Goal: Task Accomplishment & Management: Manage account settings

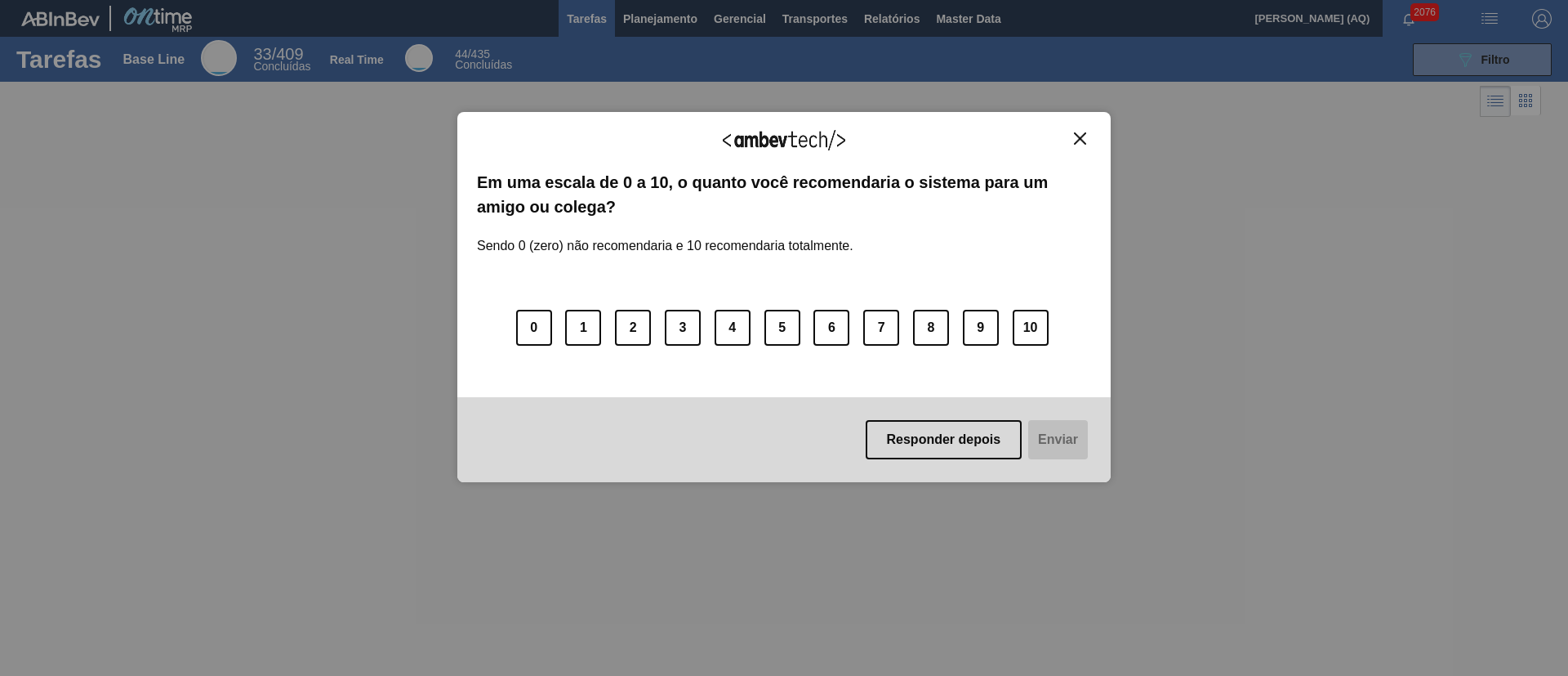
click at [1075, 141] on img "Close" at bounding box center [1079, 138] width 13 height 13
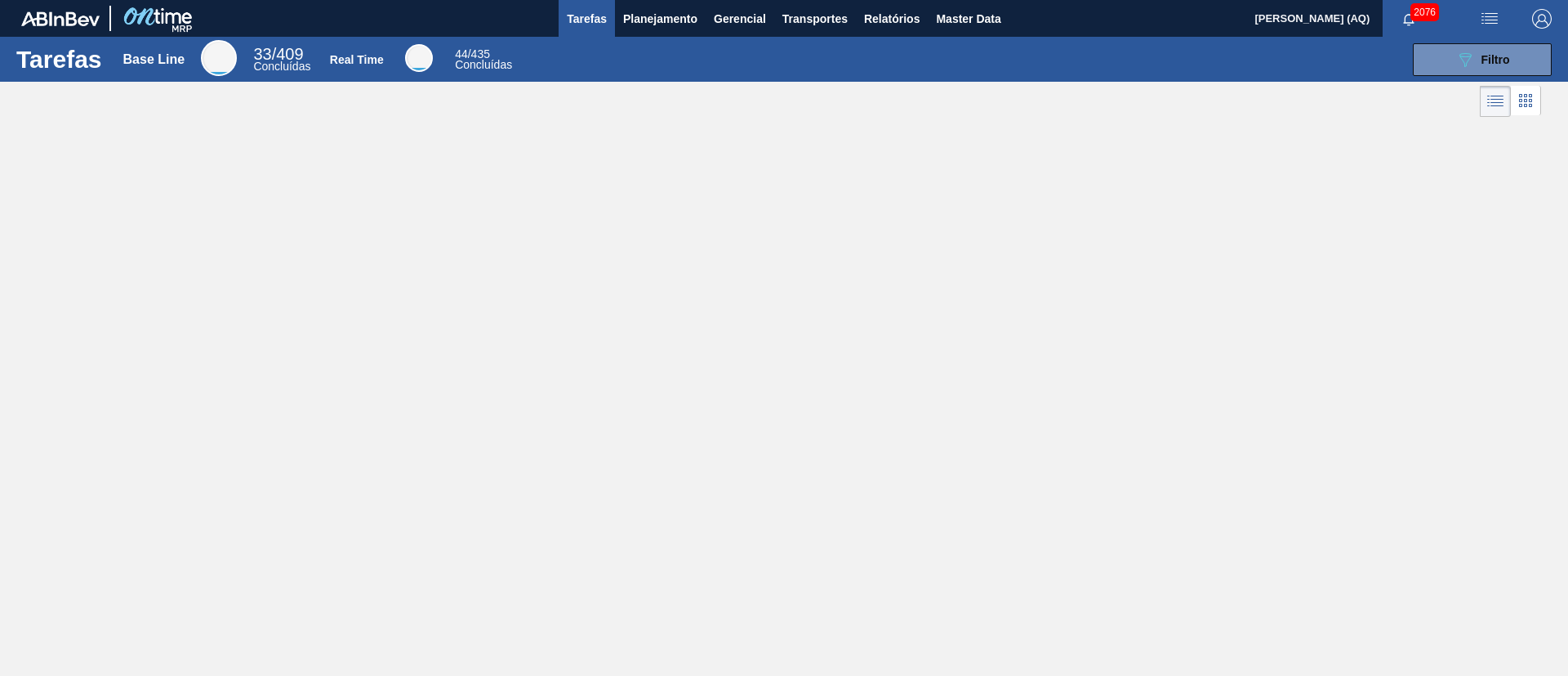
click at [640, 253] on div "Tarefas Base Line 33 / 409 Concluídas Real Time 44 / 435 Concluídas 089F7B8B-B2…" at bounding box center [784, 320] width 1568 height 567
click at [647, 20] on span "Planejamento" at bounding box center [660, 18] width 75 height 19
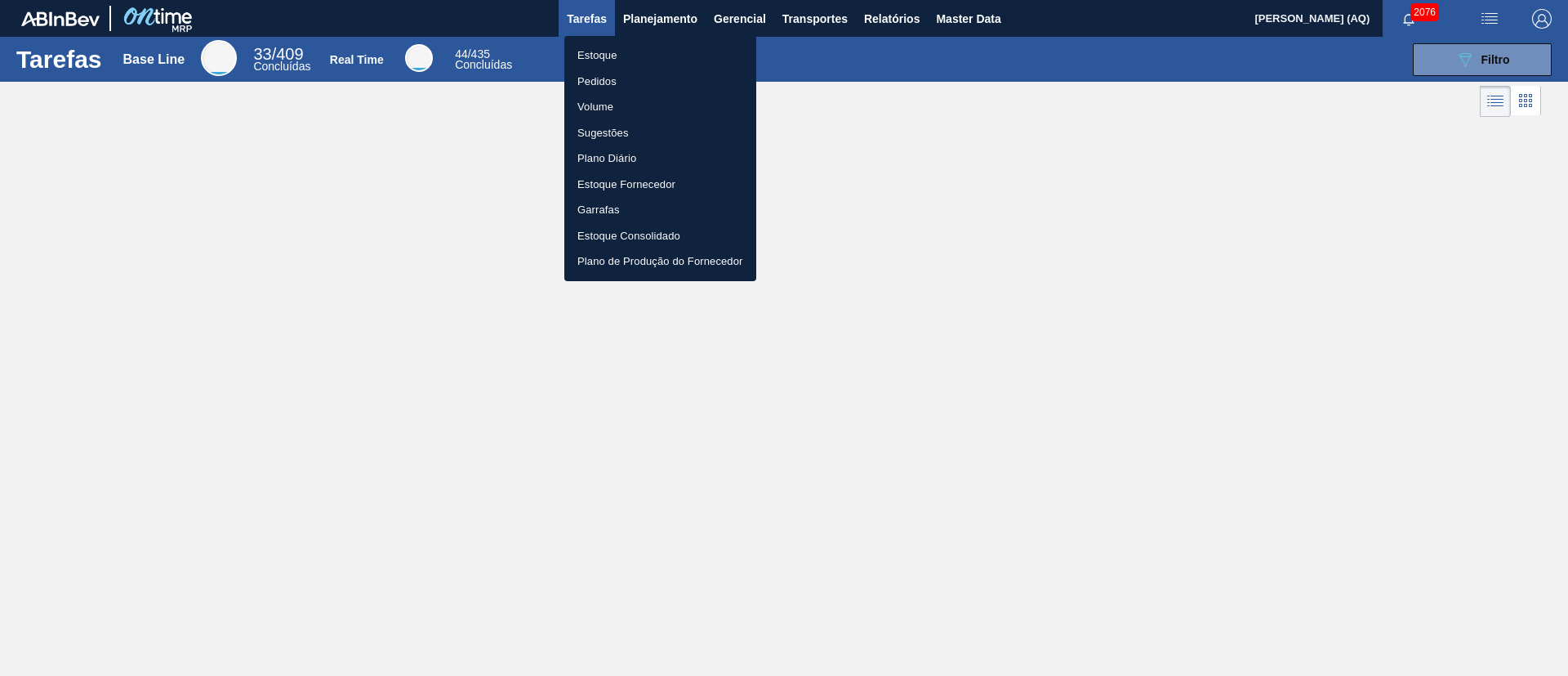
click at [607, 60] on li "Estoque" at bounding box center [660, 55] width 192 height 26
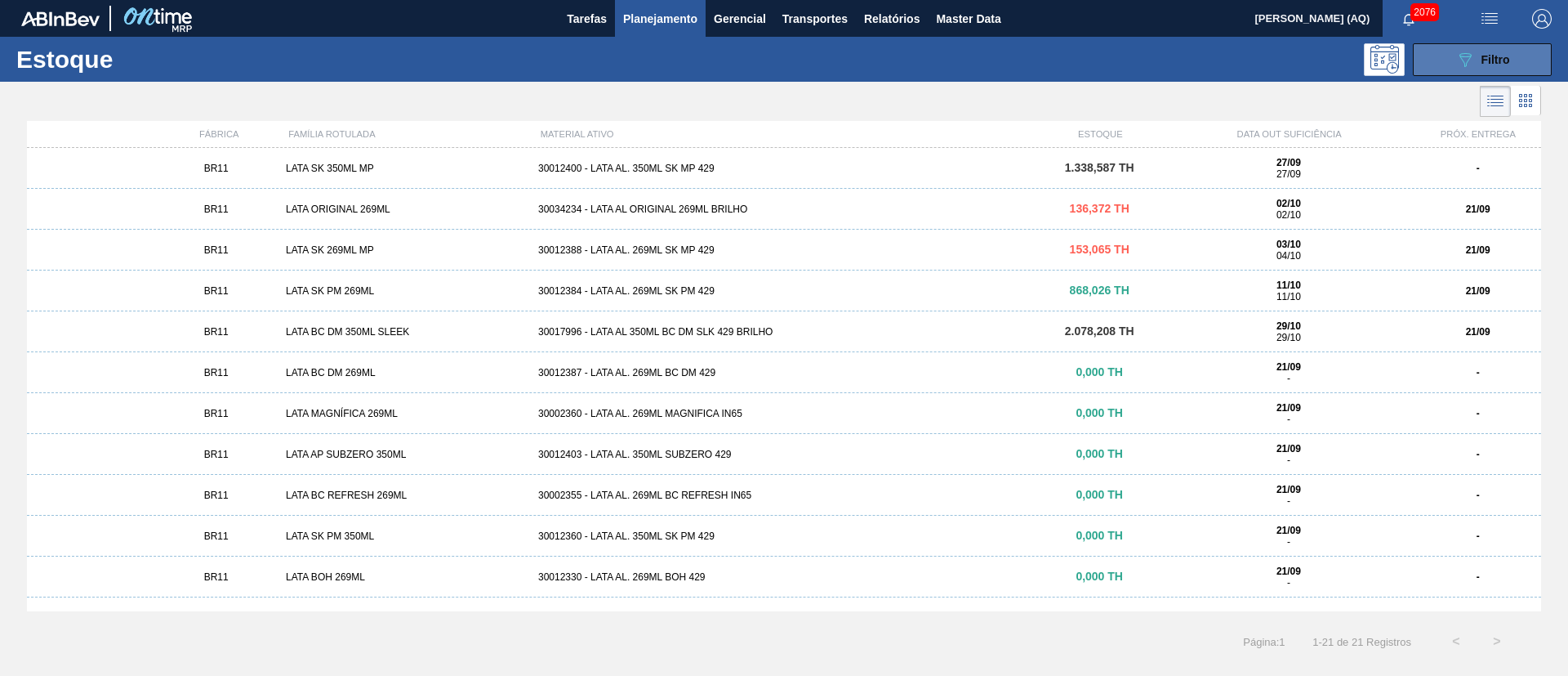
click at [1506, 68] on div "089F7B8B-B2A5-4AFE-B5C0-19BA573D28AC Filtro" at bounding box center [1482, 59] width 55 height 19
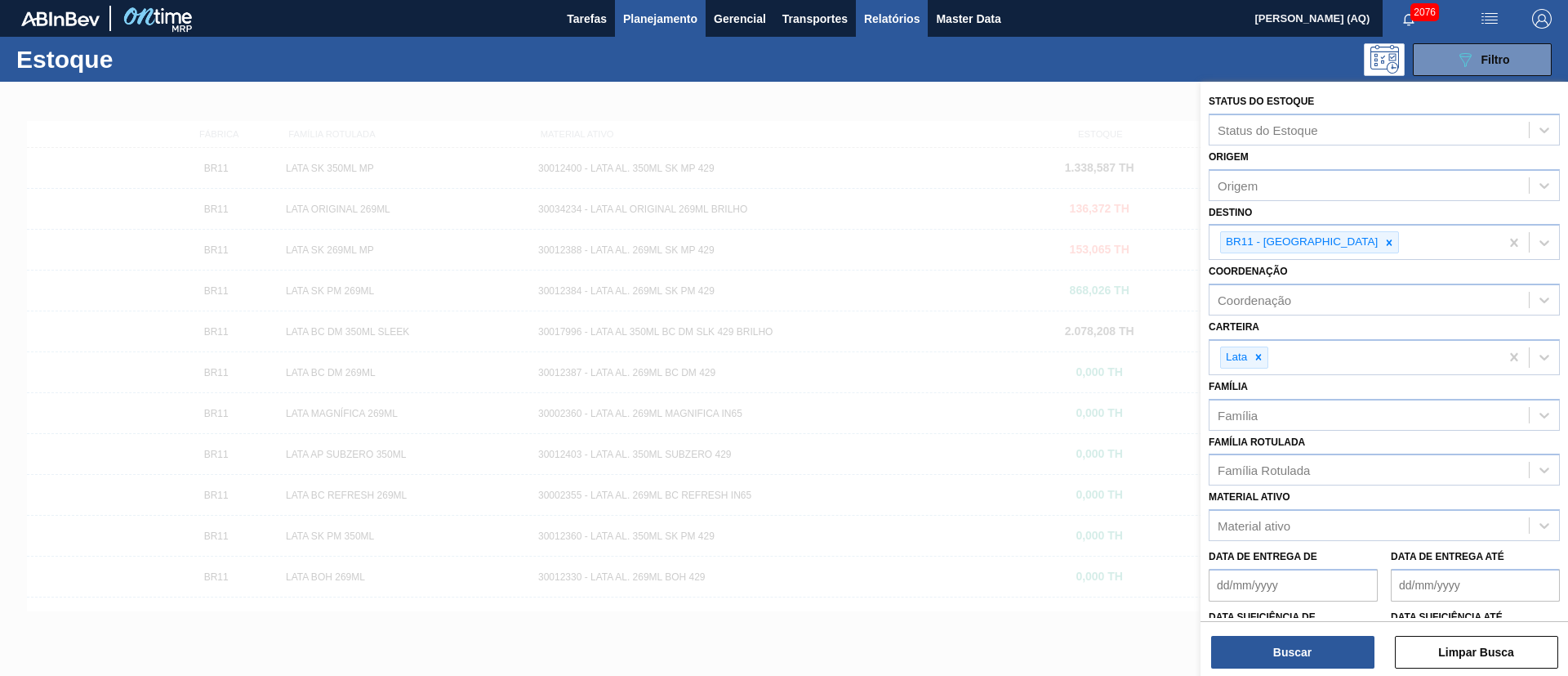
click at [911, 20] on span "Relatórios" at bounding box center [890, 18] width 55 height 19
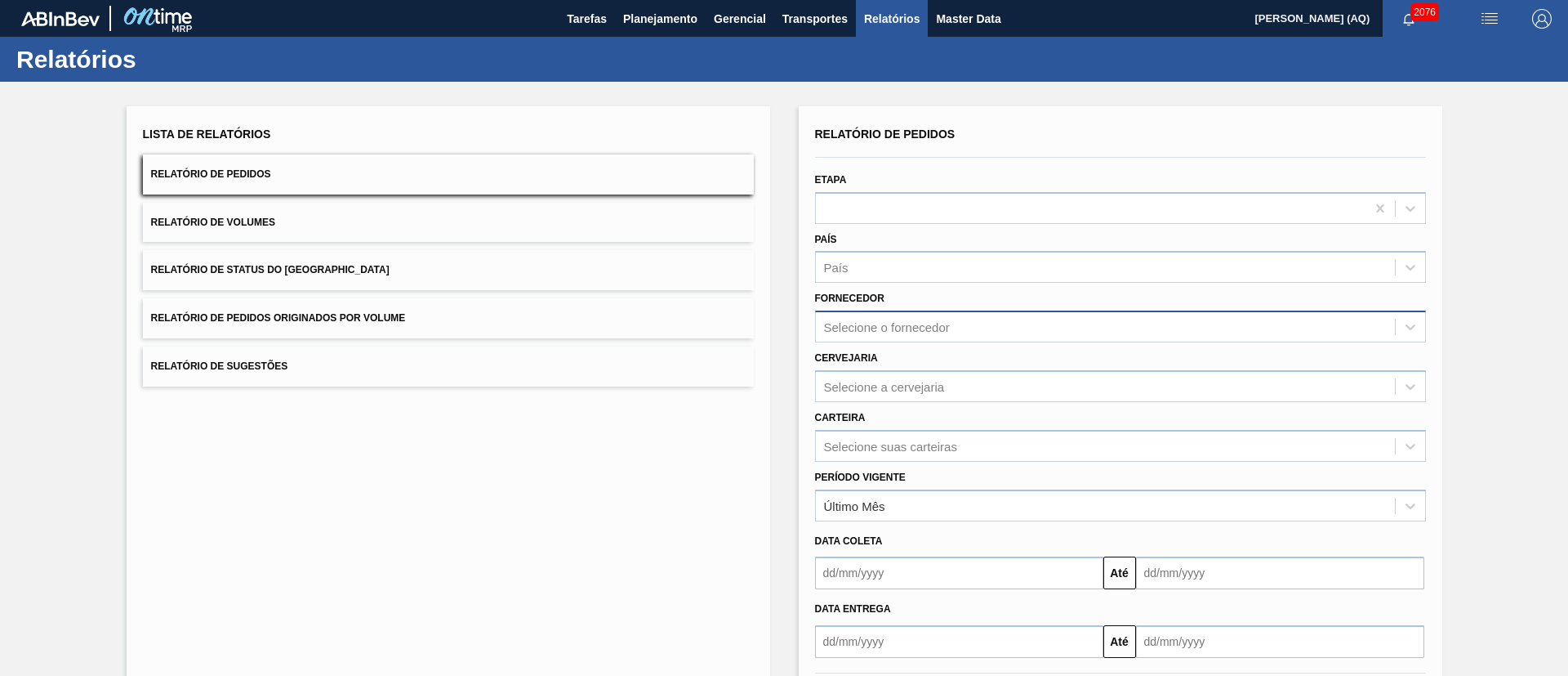
click at [890, 321] on div "Selecione o fornecedor" at bounding box center [887, 327] width 126 height 14
click at [893, 381] on div "Selecione a cervejaria" at bounding box center [884, 385] width 121 height 14
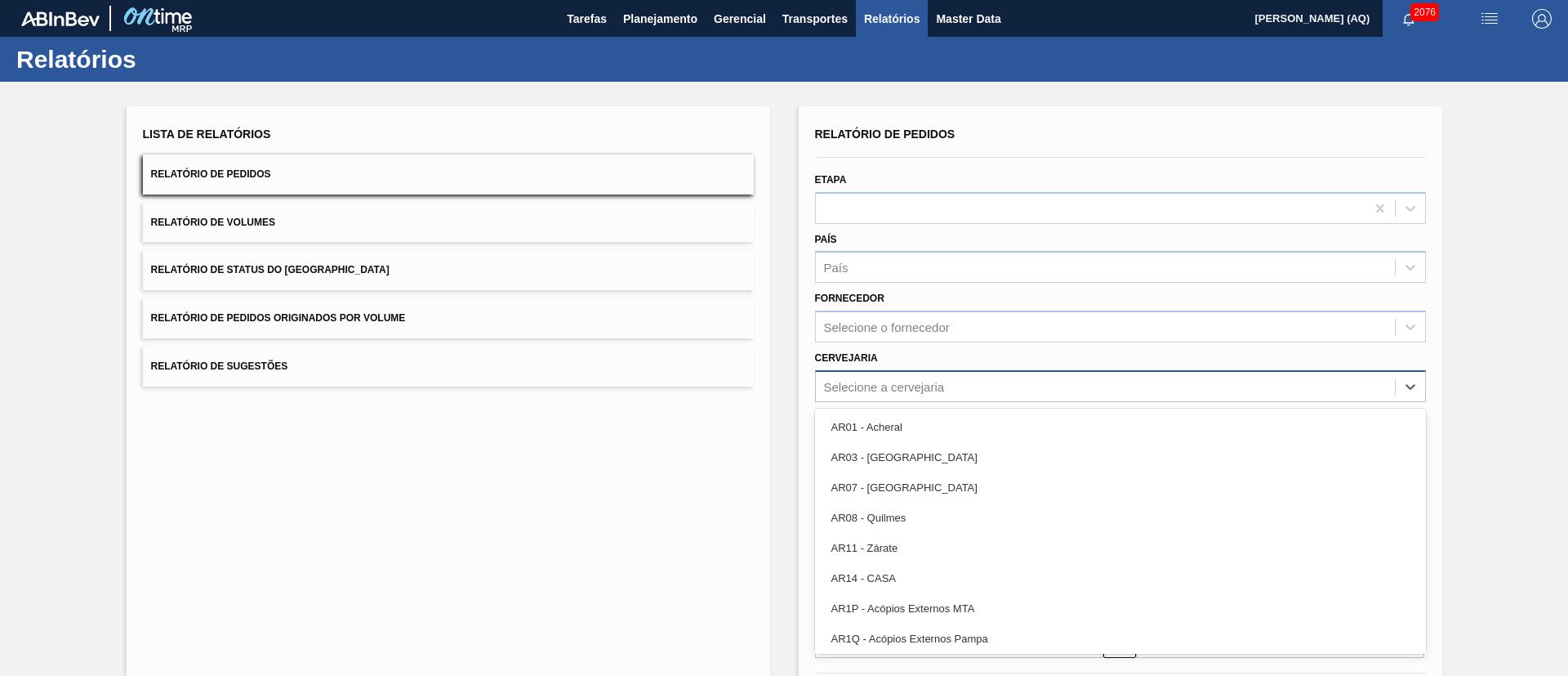
click at [893, 381] on div "Selecione a cervejaria" at bounding box center [884, 385] width 121 height 14
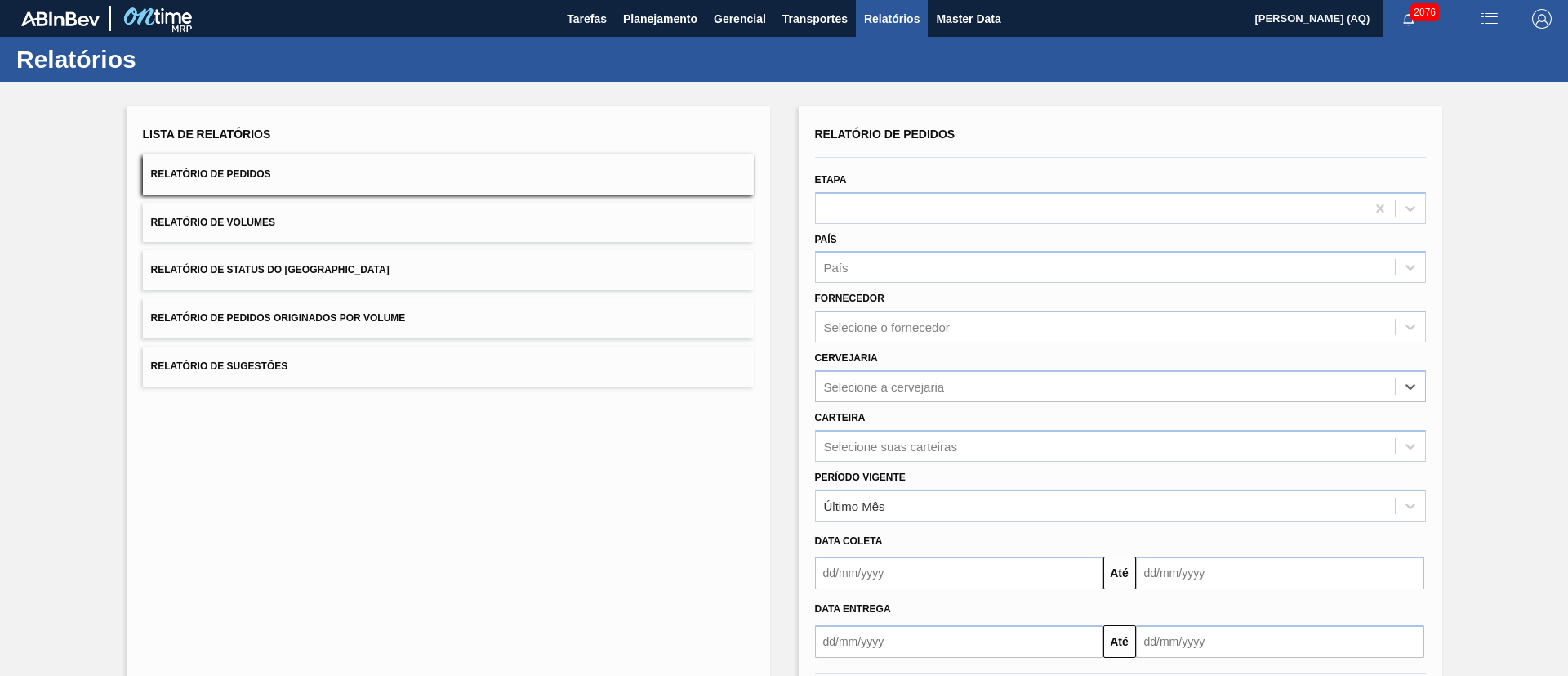
click at [893, 353] on div "Cervejaria Select is focused ,type to refine list, press Down to open the menu,…" at bounding box center [1120, 374] width 611 height 55
click at [921, 446] on div "Selecione suas carteiras" at bounding box center [1120, 446] width 611 height 32
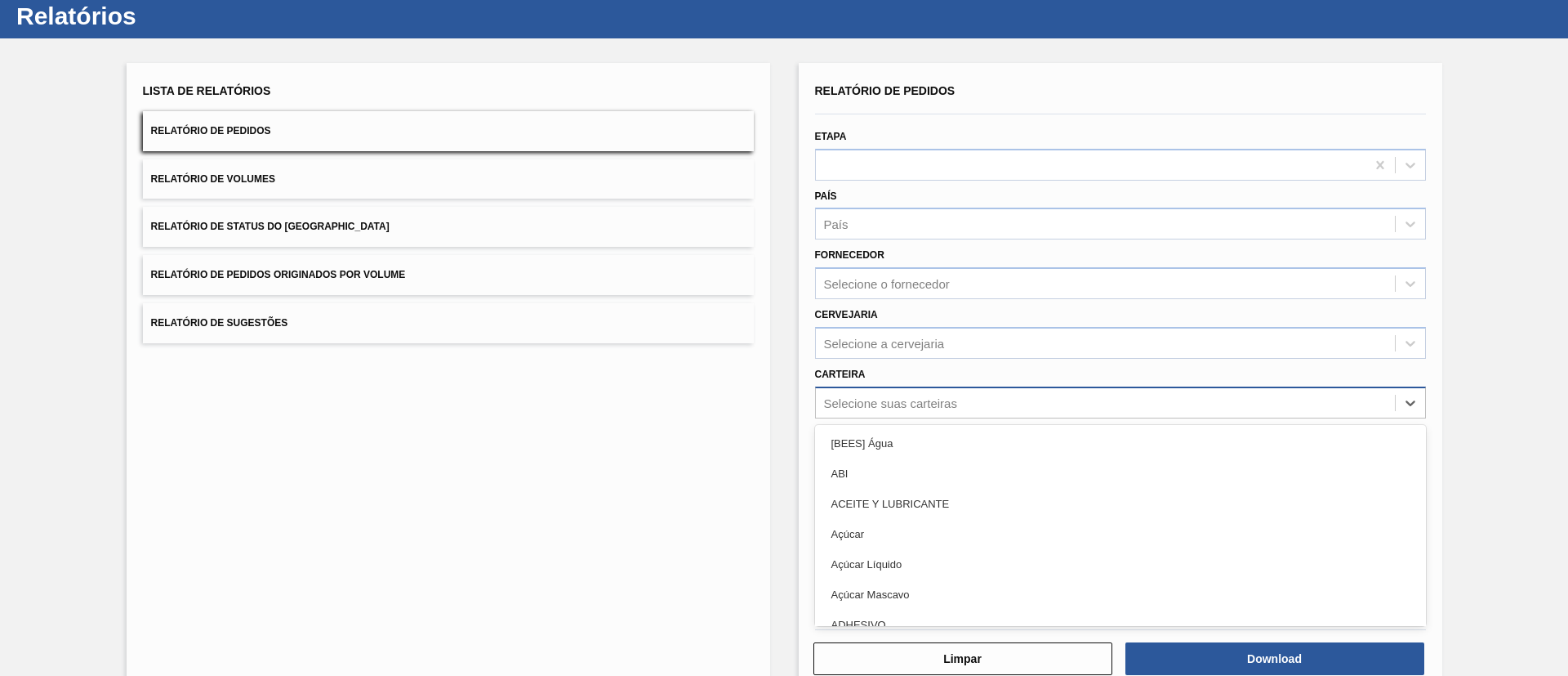
scroll to position [45, 0]
type input "LATA"
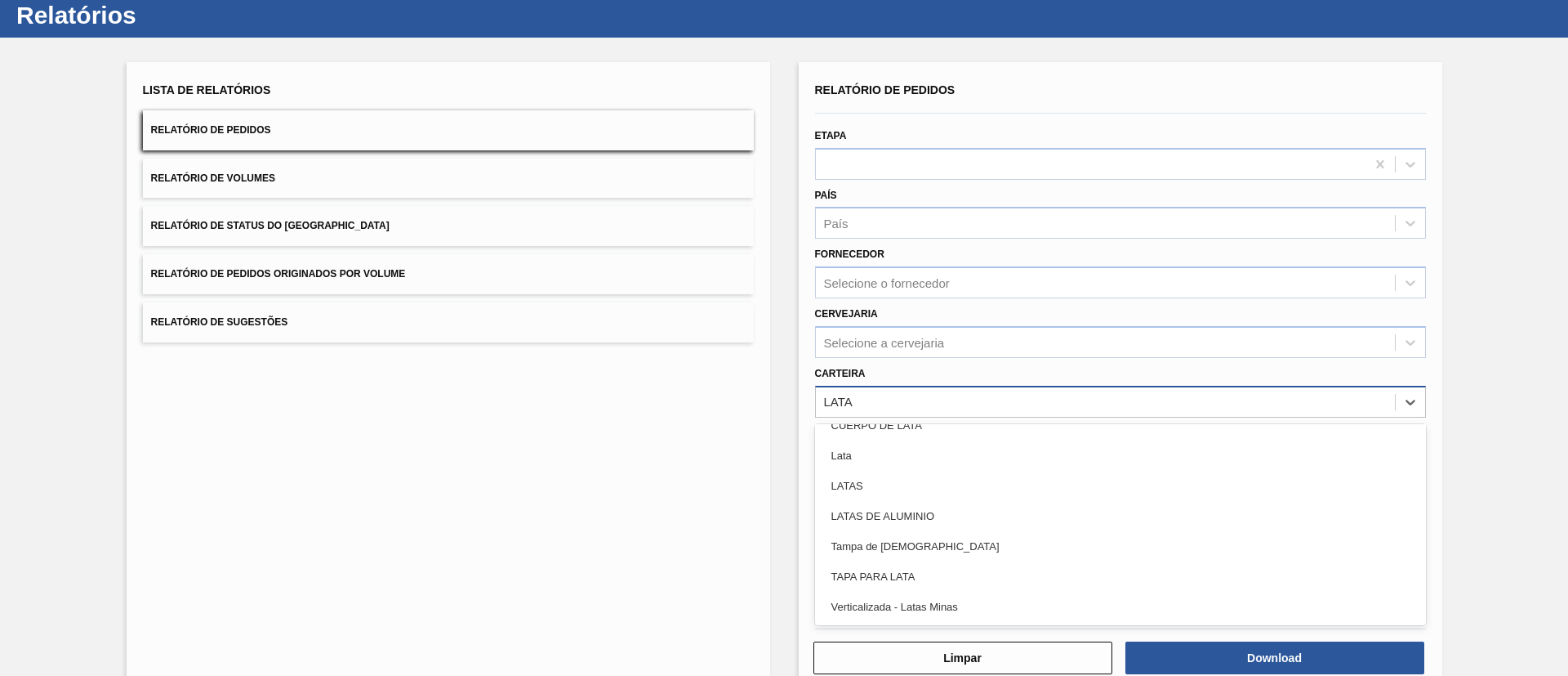
scroll to position [0, 0]
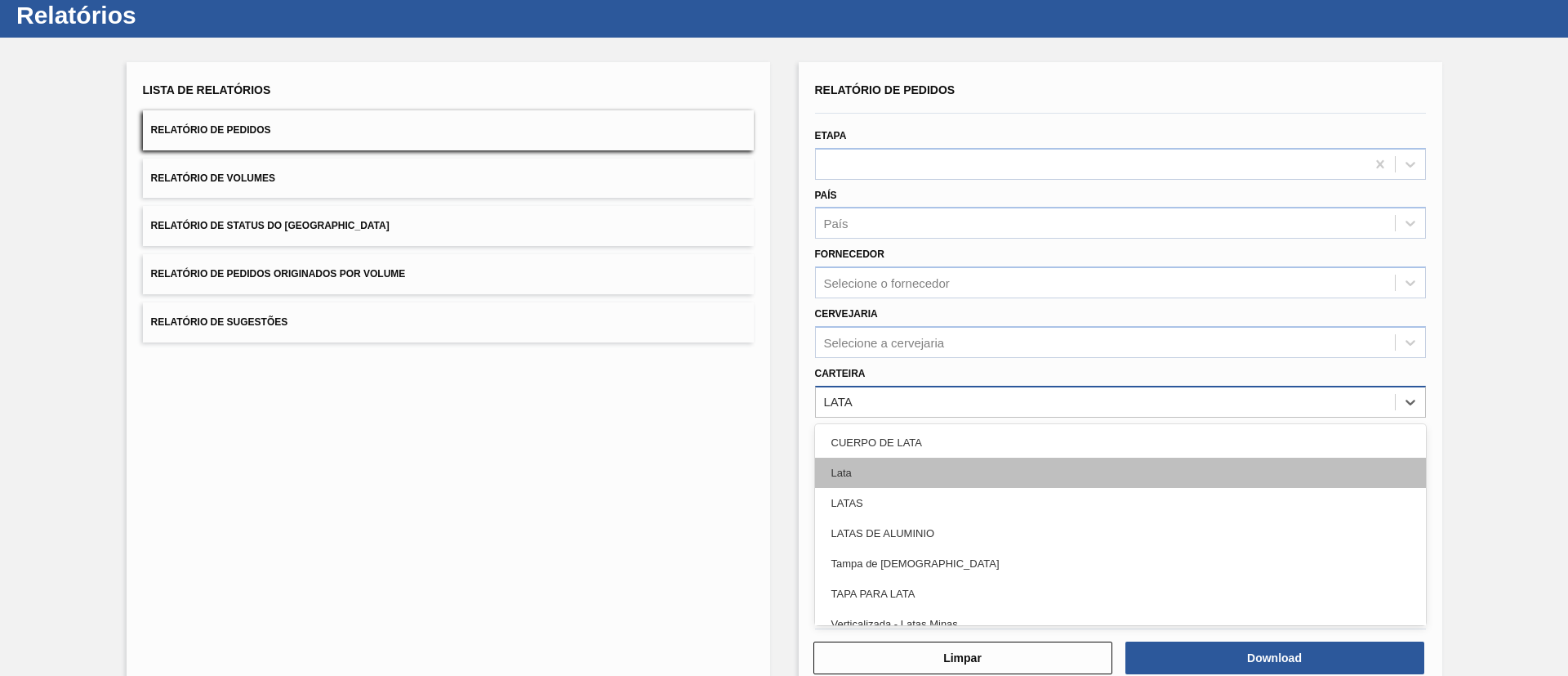
click at [860, 477] on div "Lata" at bounding box center [1120, 472] width 611 height 30
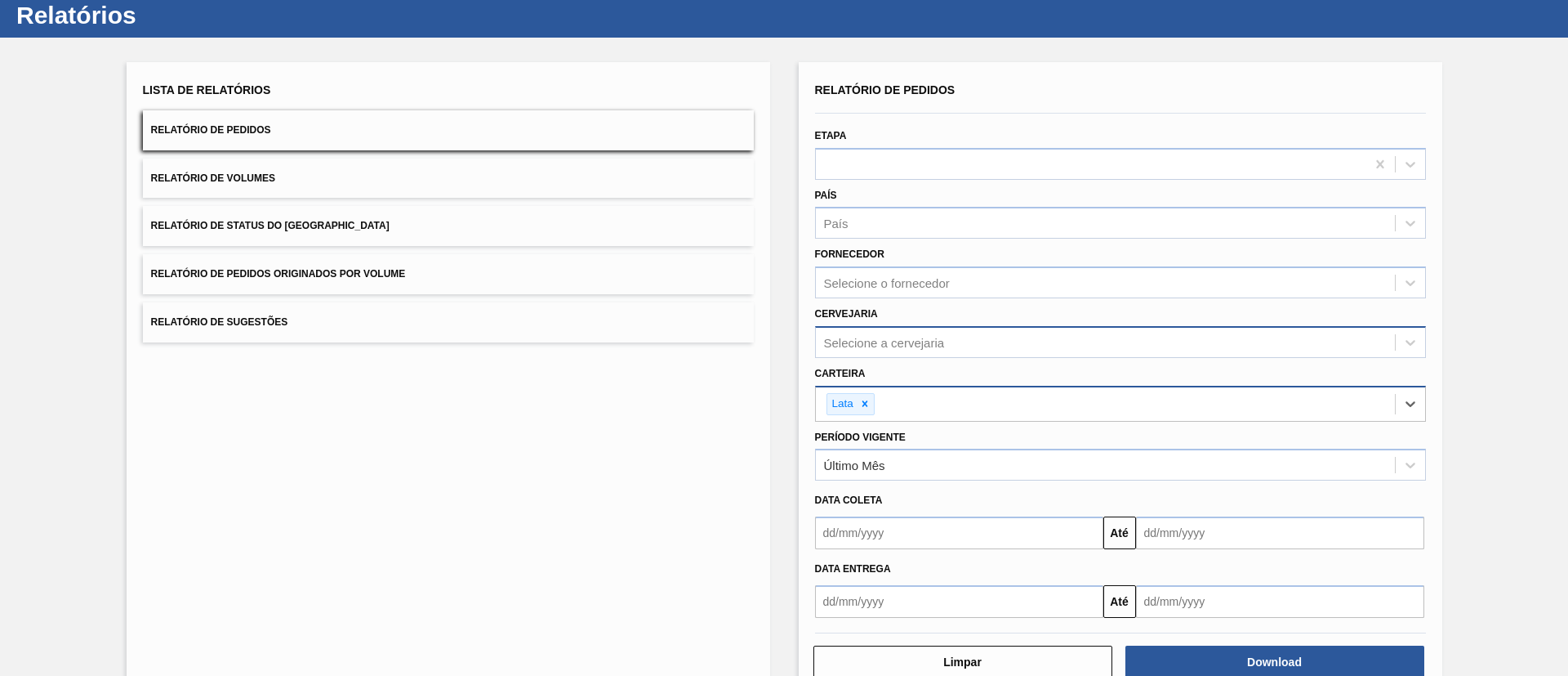
click at [888, 353] on div "Selecione a cervejaria" at bounding box center [1105, 342] width 579 height 23
type input "VIA"
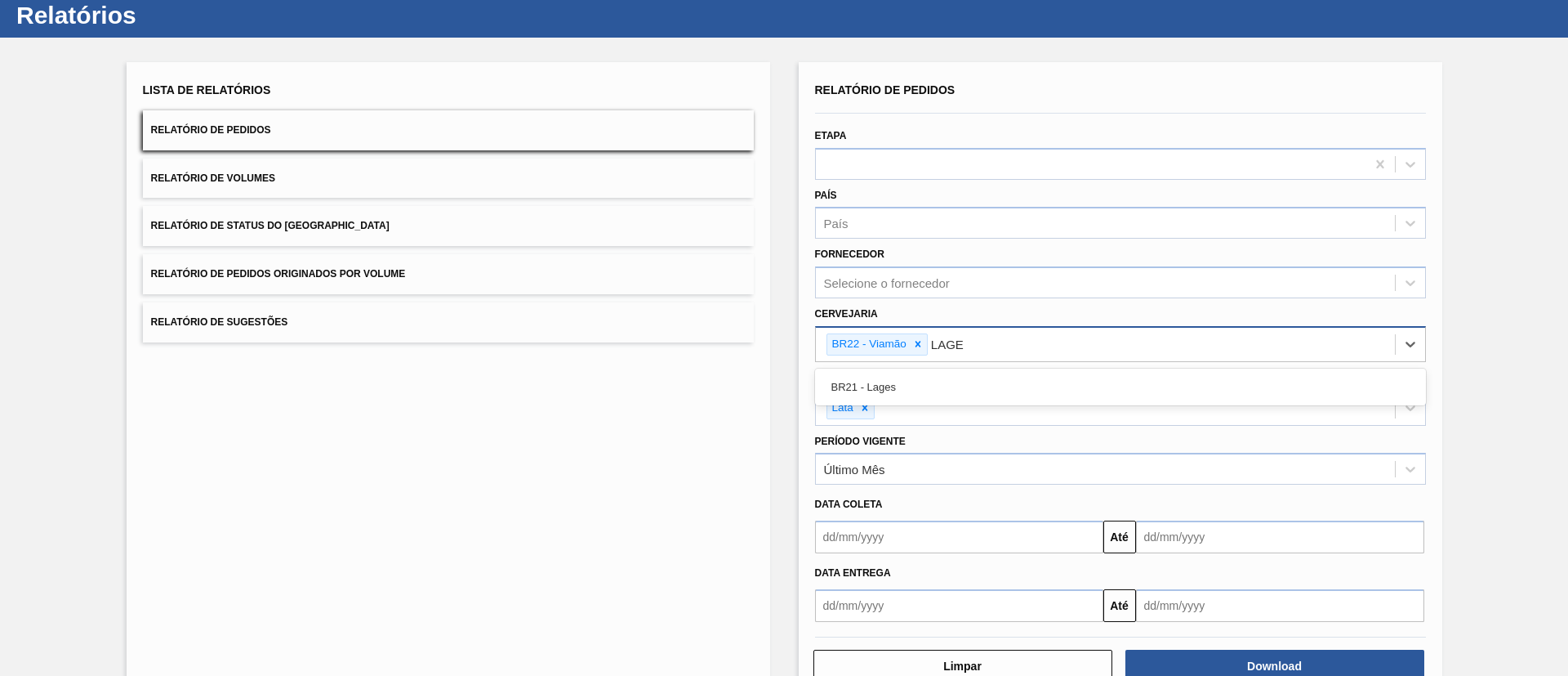
type input "LAGES"
type input "AGUDOS"
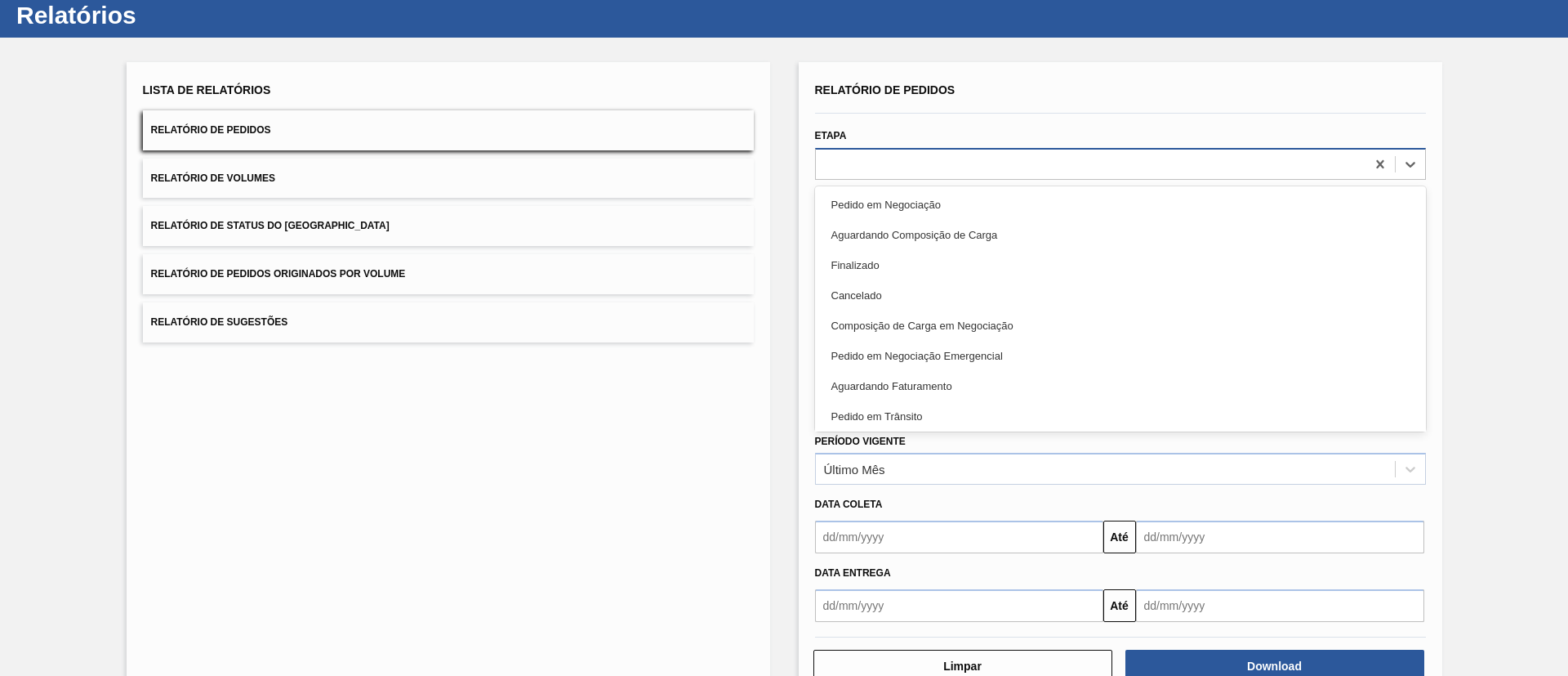
click at [918, 156] on div at bounding box center [1091, 164] width 550 height 23
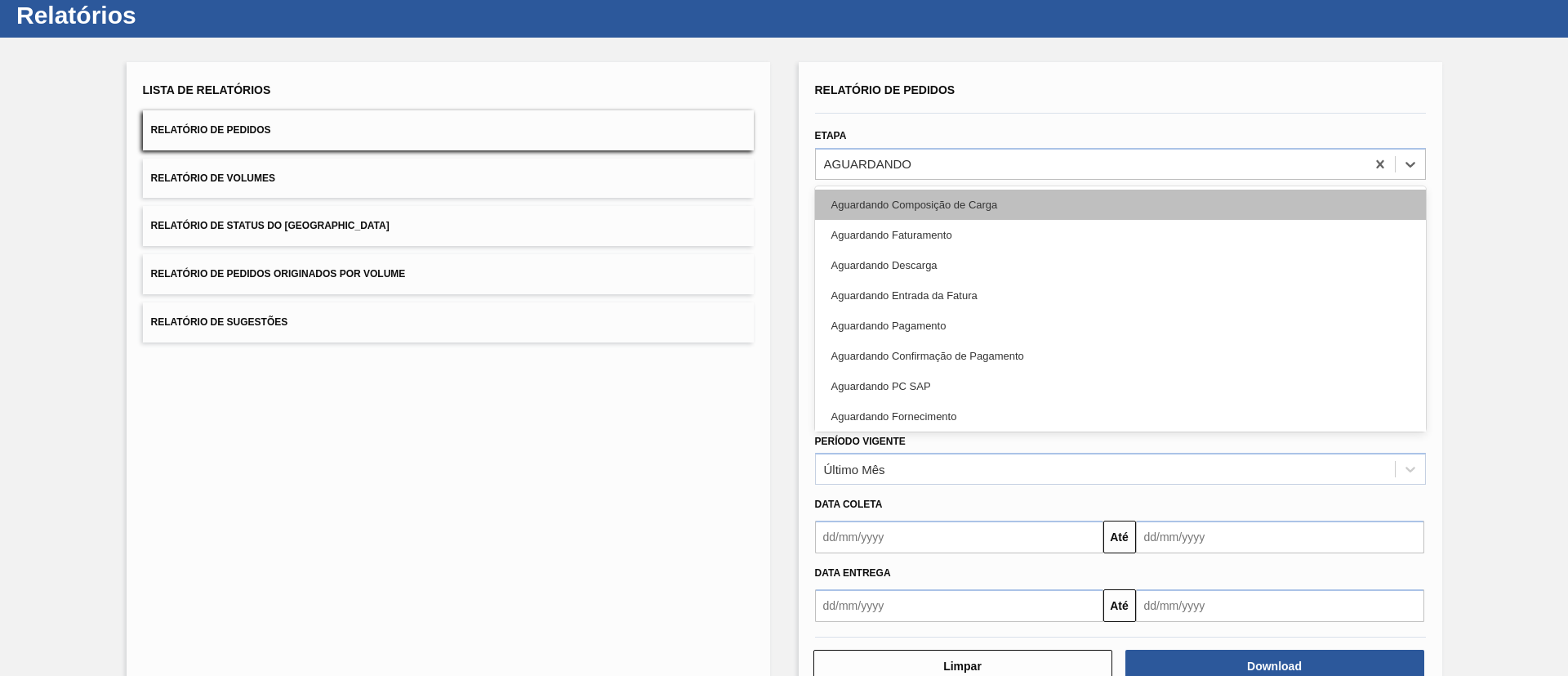
type input "AGUARDANDO F"
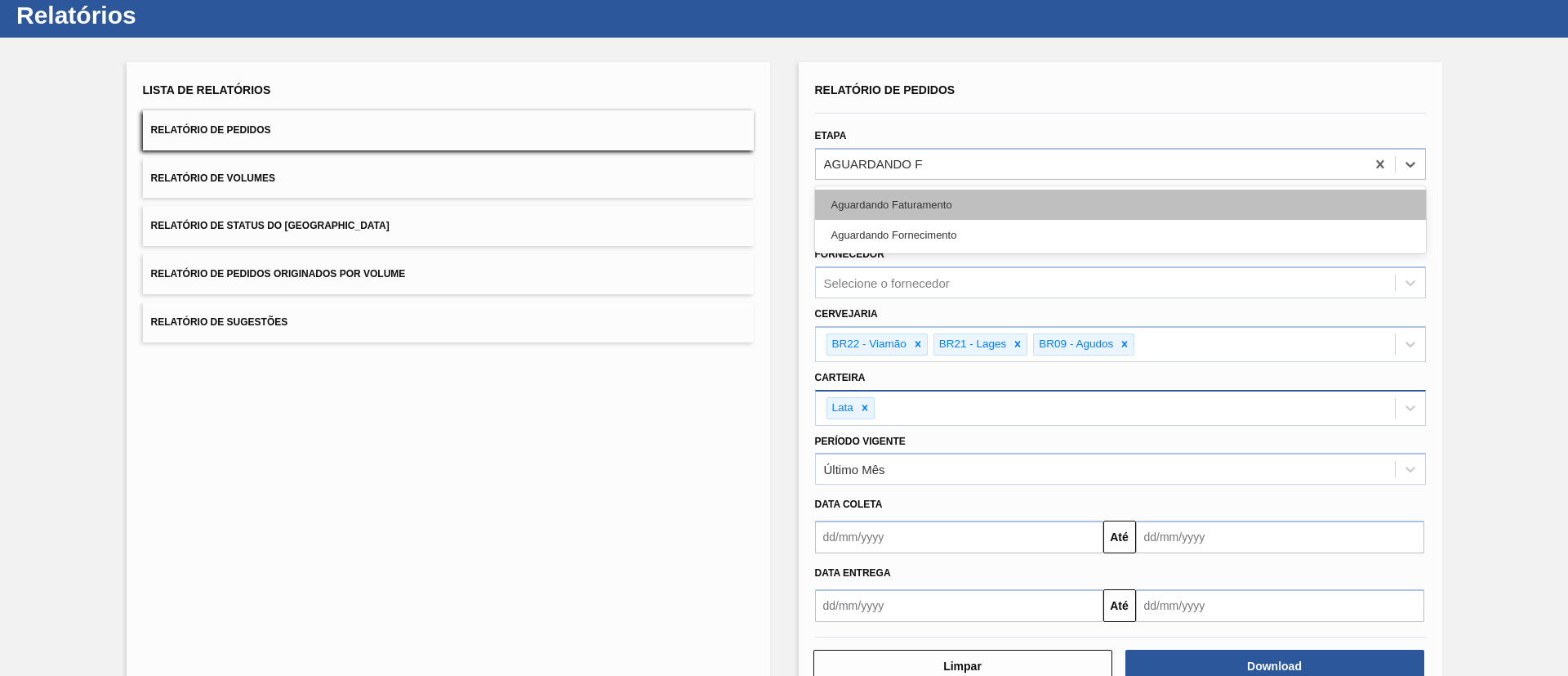
click at [953, 200] on div "Aguardando Faturamento" at bounding box center [1120, 204] width 611 height 30
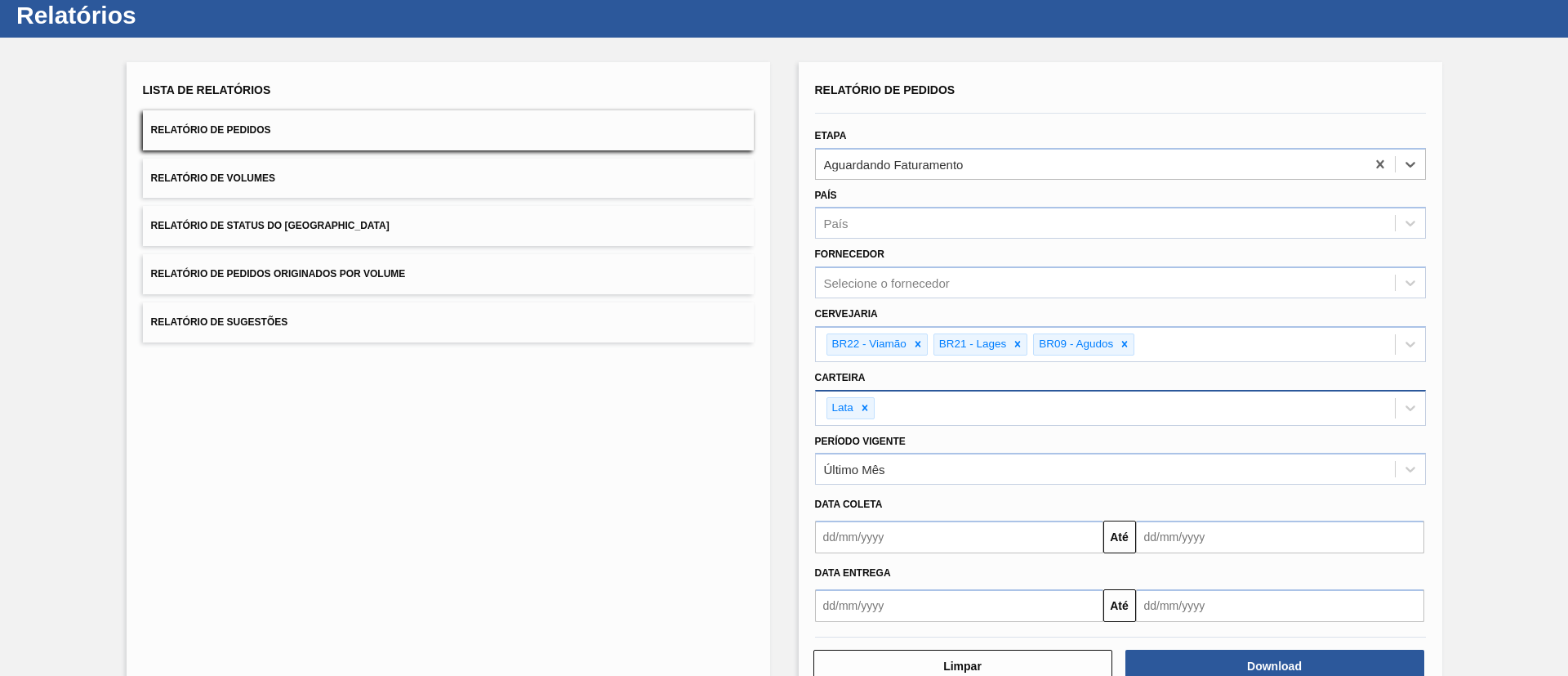
scroll to position [89, 0]
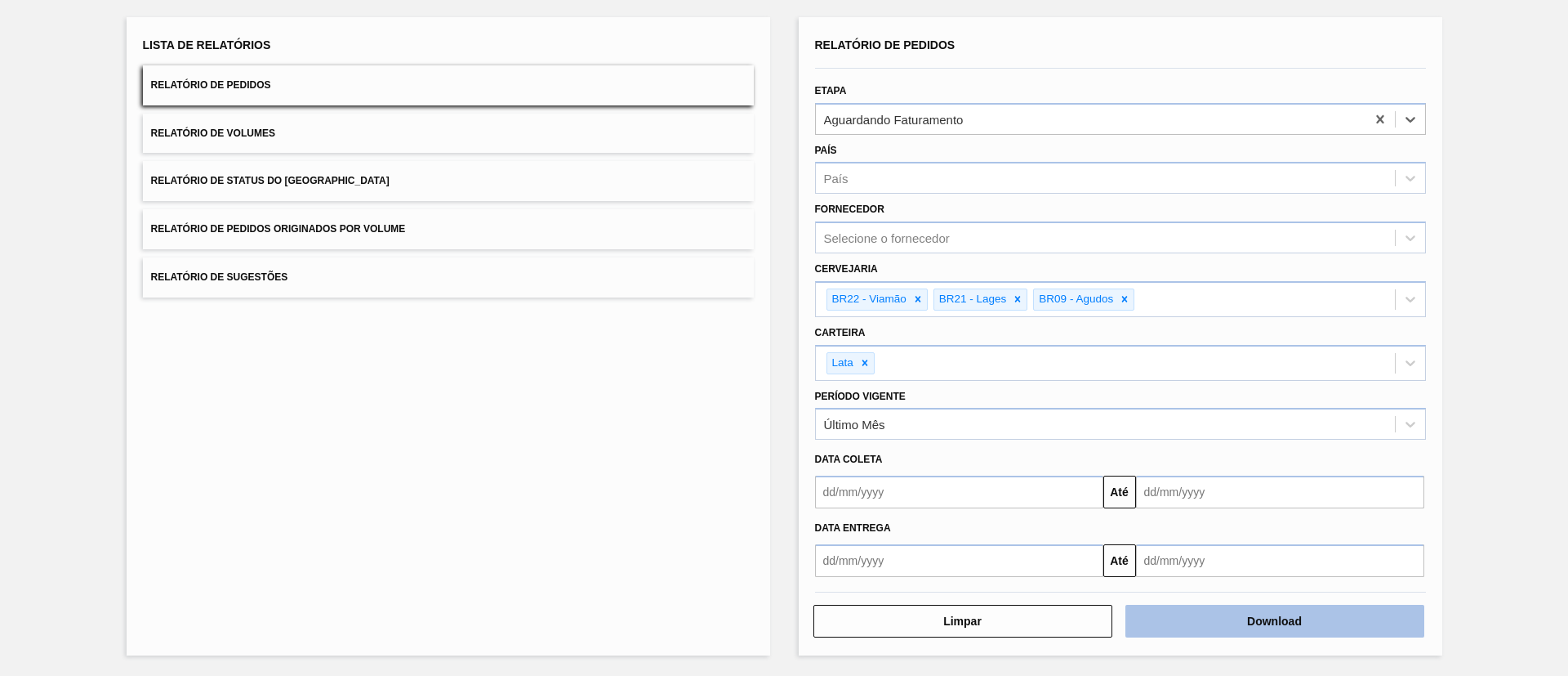
click at [1192, 613] on button "Download" at bounding box center [1274, 621] width 299 height 33
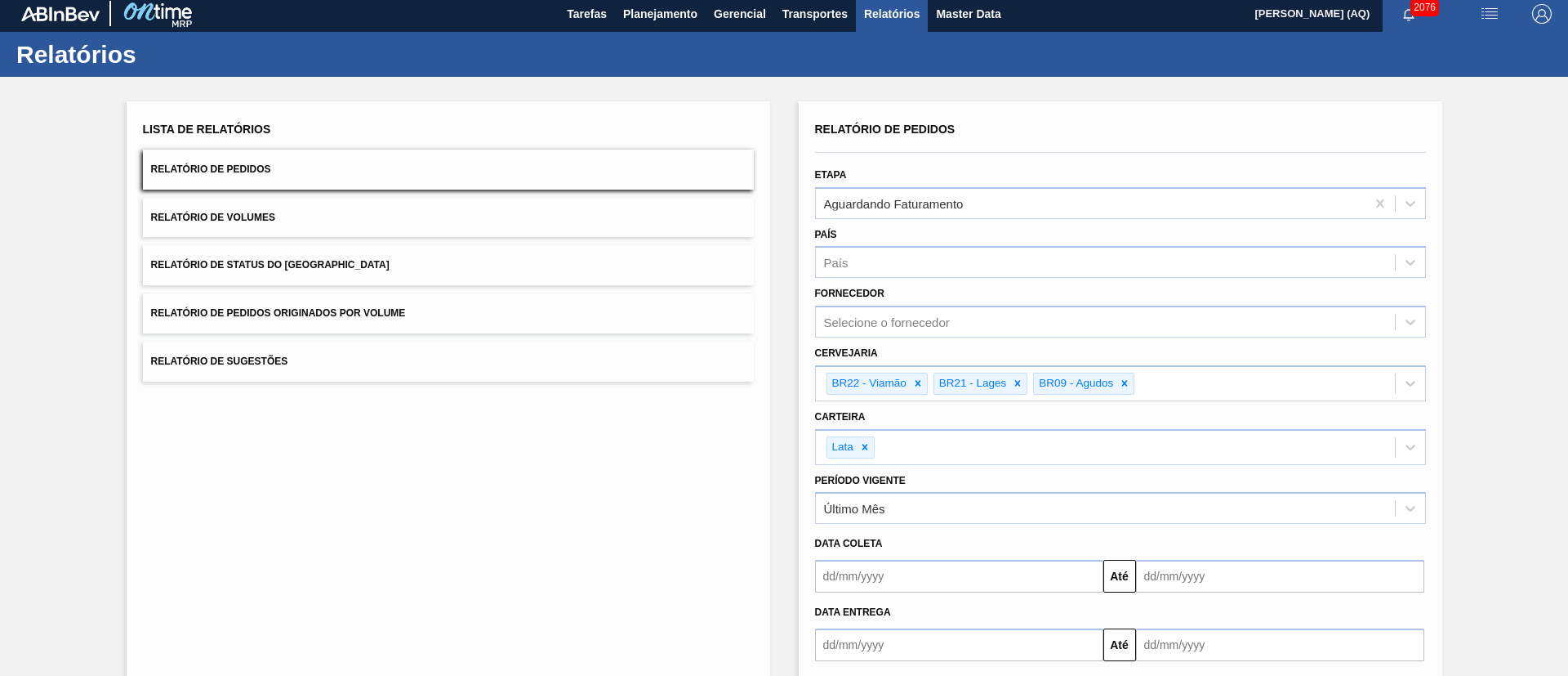
scroll to position [0, 0]
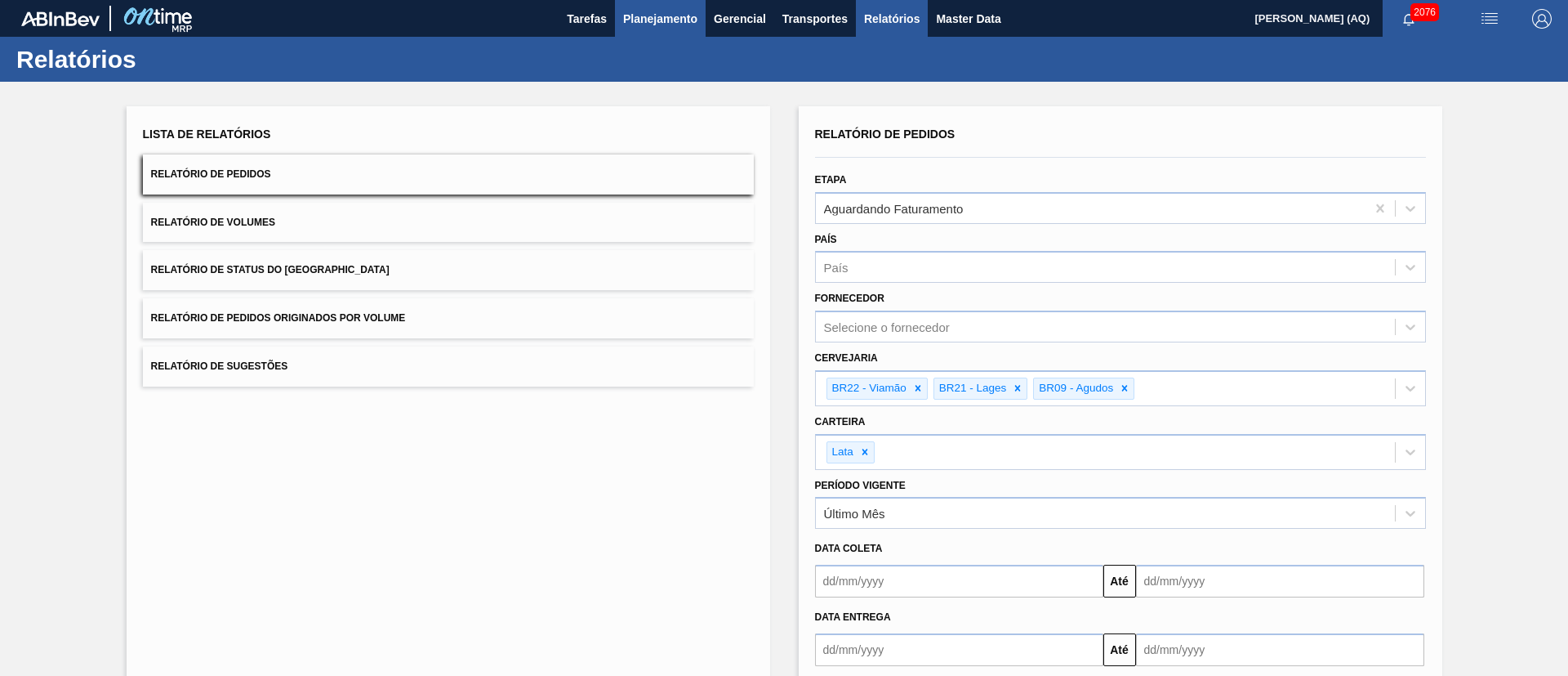
click at [686, 2] on button "Planejamento" at bounding box center [660, 18] width 91 height 37
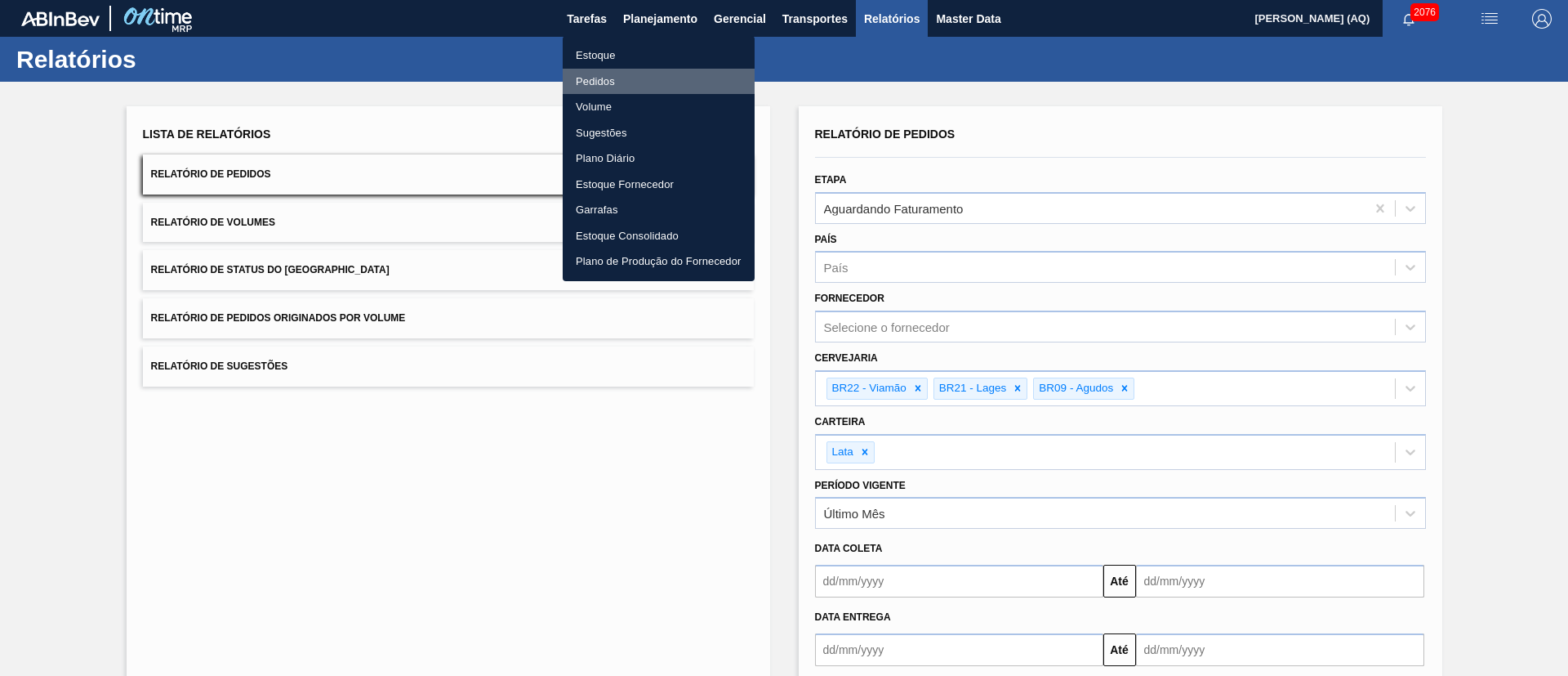
click at [608, 81] on li "Pedidos" at bounding box center [658, 81] width 192 height 26
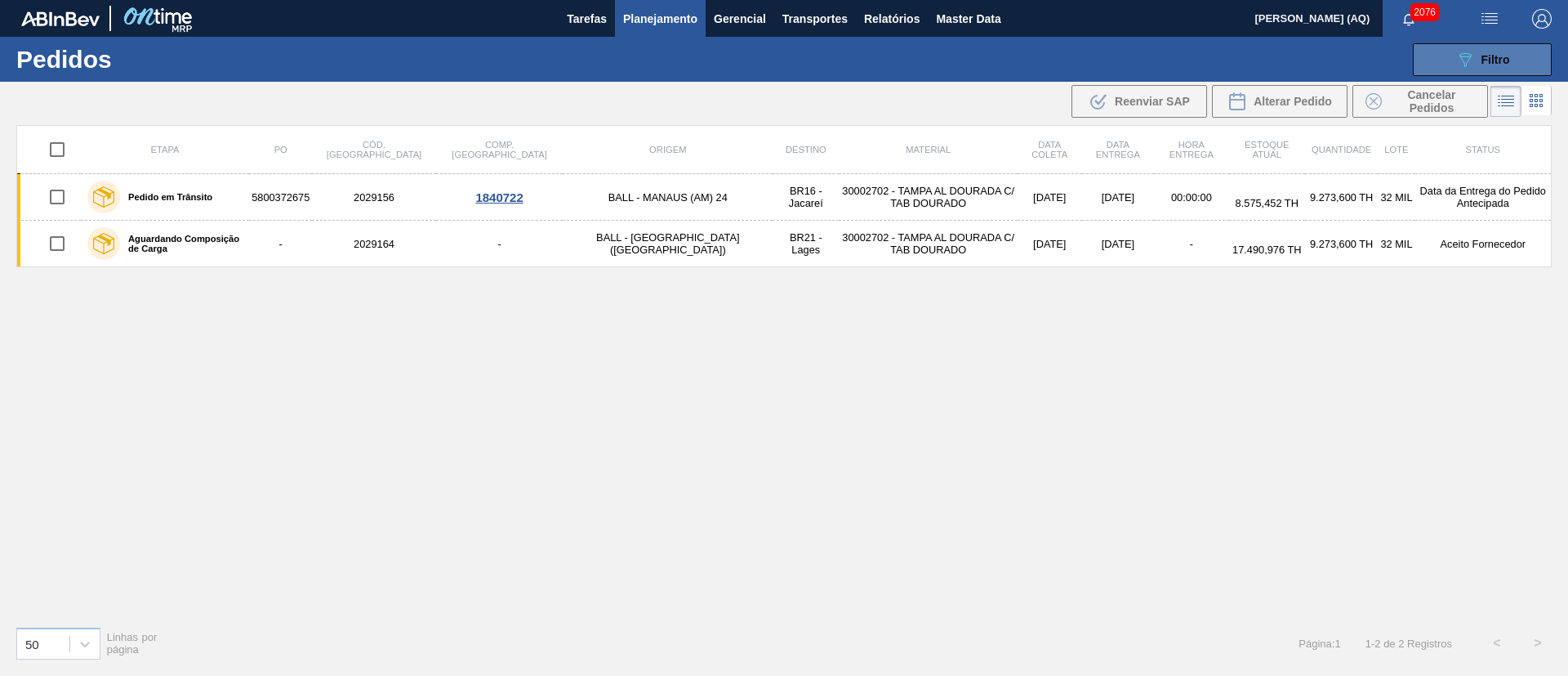
click at [1427, 64] on button "089F7B8B-B2A5-4AFE-B5C0-19BA573D28AC Filtro" at bounding box center [1481, 60] width 138 height 33
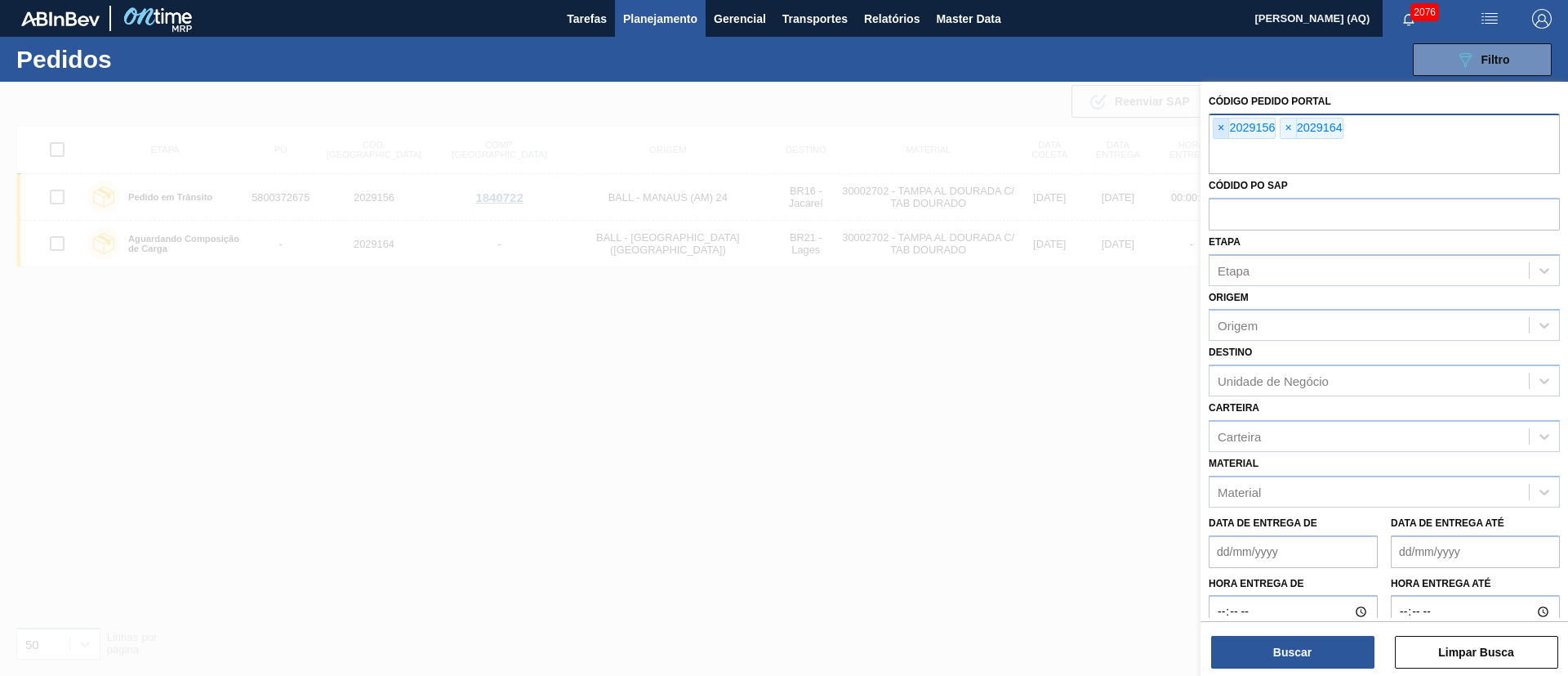
click at [1224, 125] on span "×" at bounding box center [1221, 128] width 15 height 19
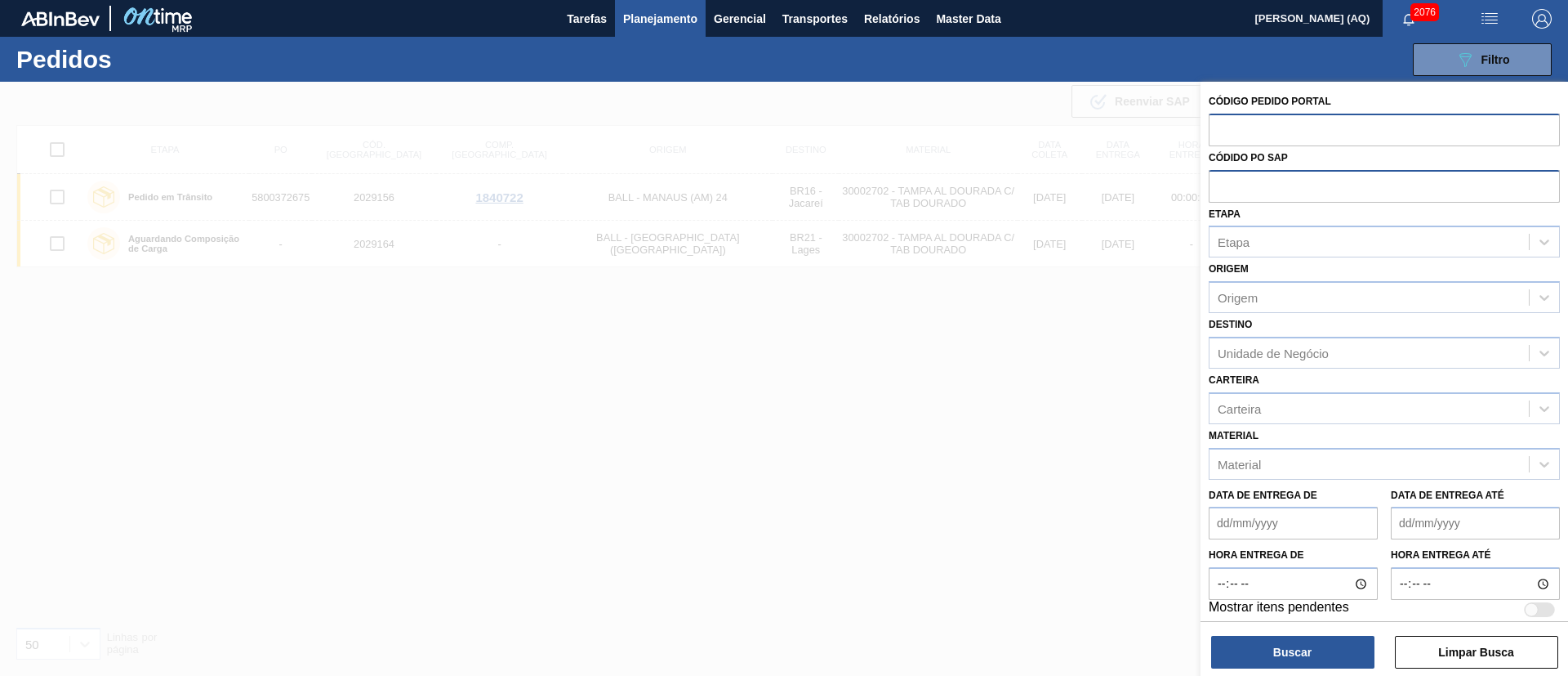
click at [1254, 197] on input "text" at bounding box center [1383, 185] width 351 height 31
paste input "text"
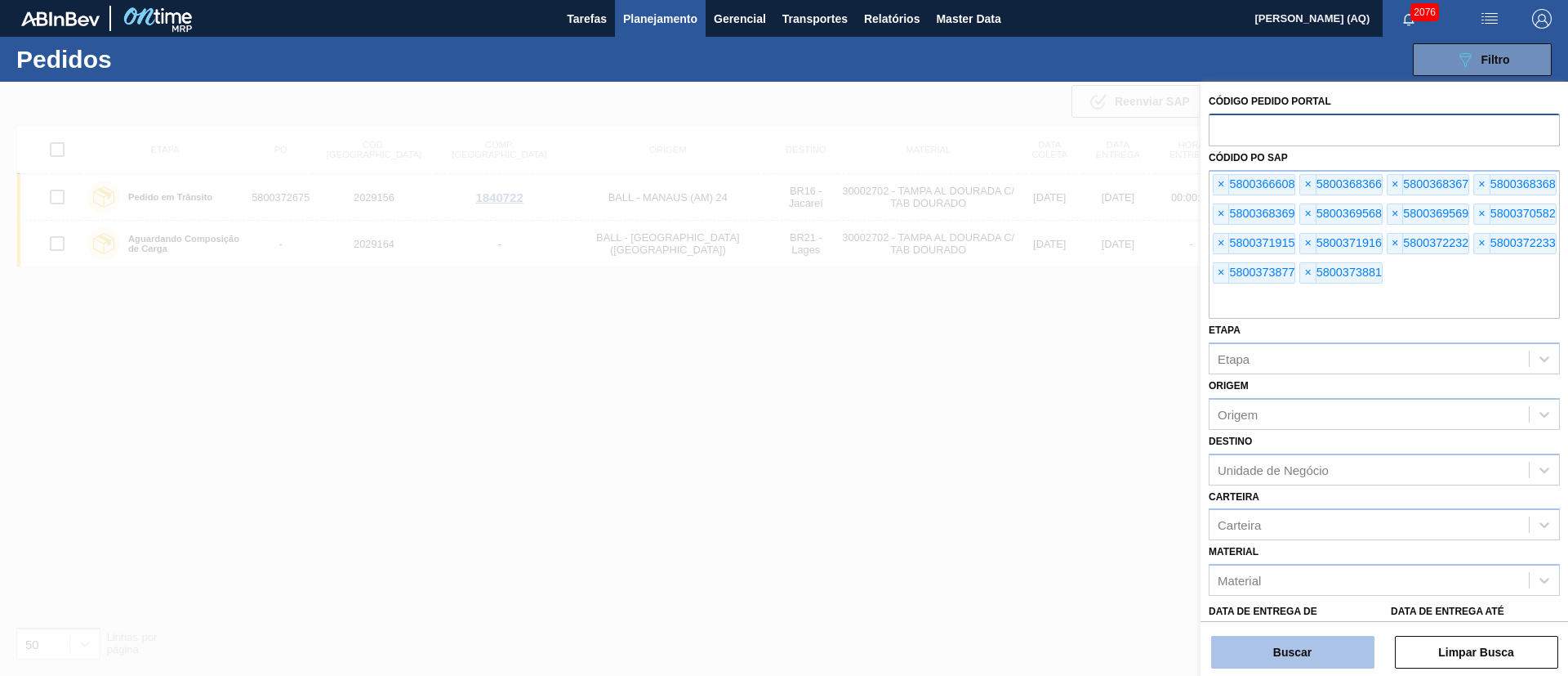
click at [1330, 645] on button "Buscar" at bounding box center [1292, 652] width 164 height 33
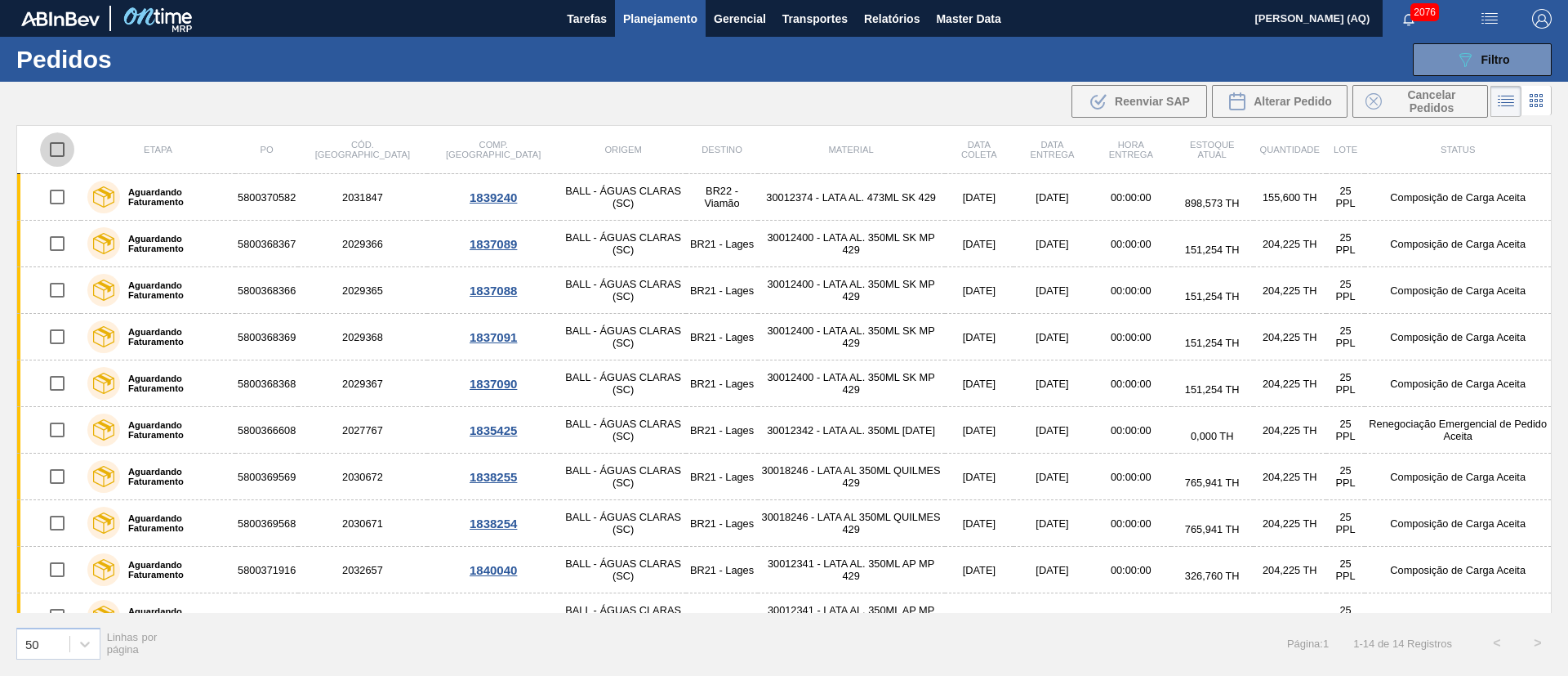
click at [57, 149] on input "checkbox" at bounding box center [56, 149] width 34 height 34
checkbox input "true"
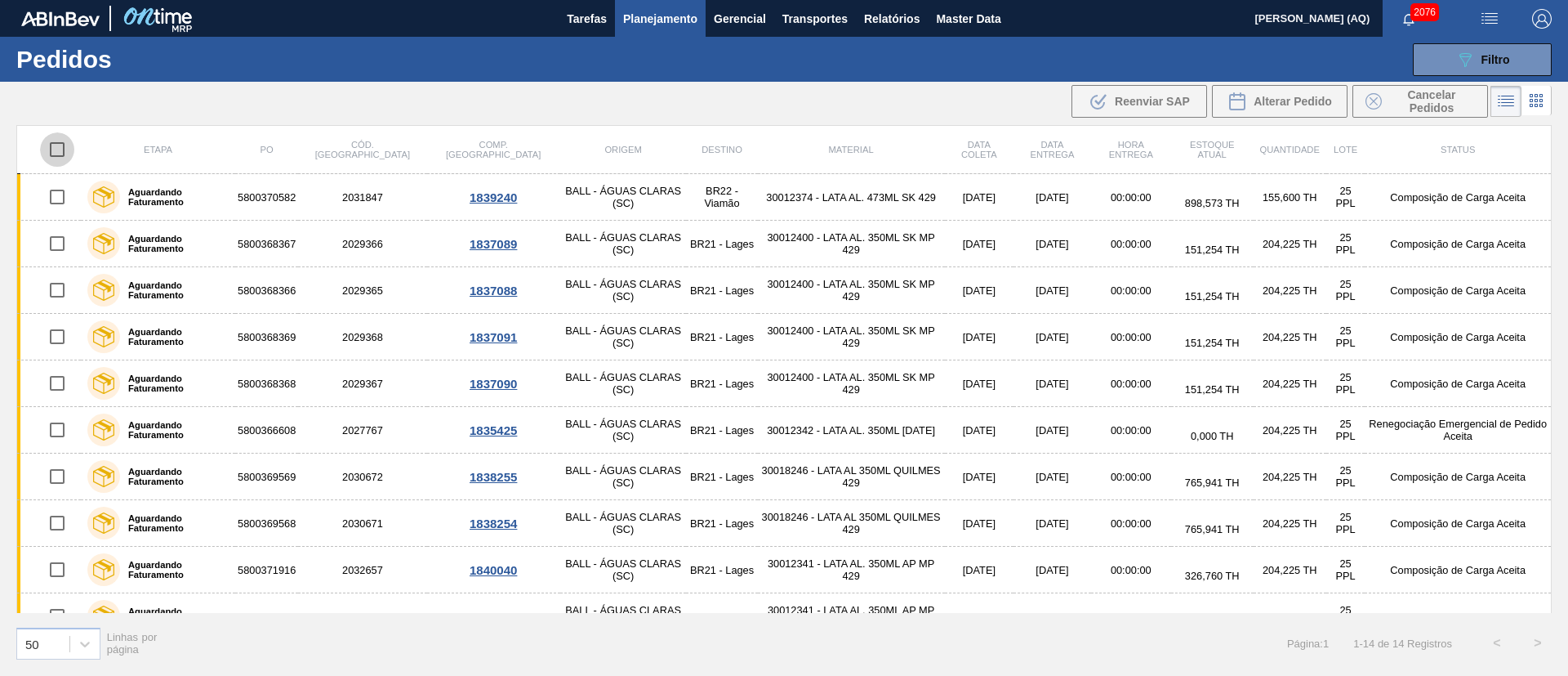
checkbox input "true"
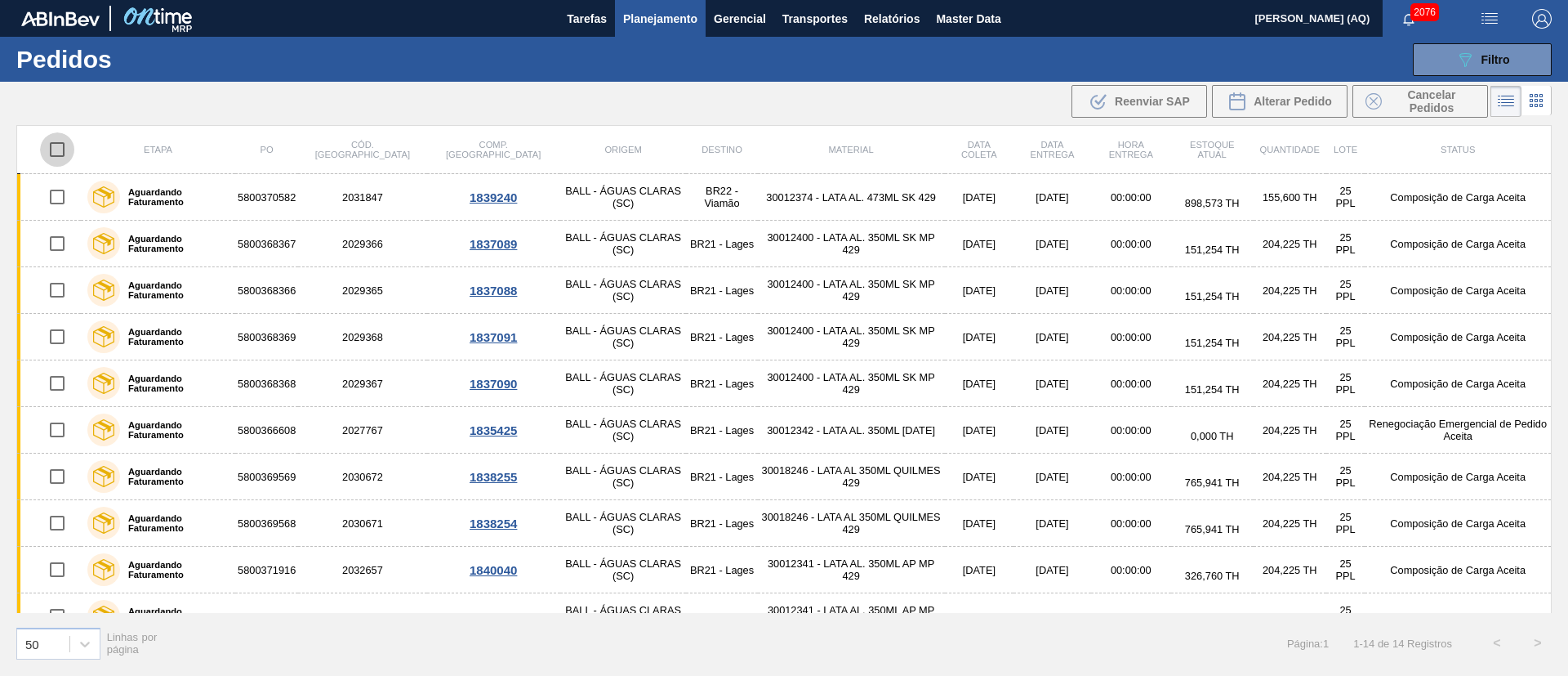
checkbox input "true"
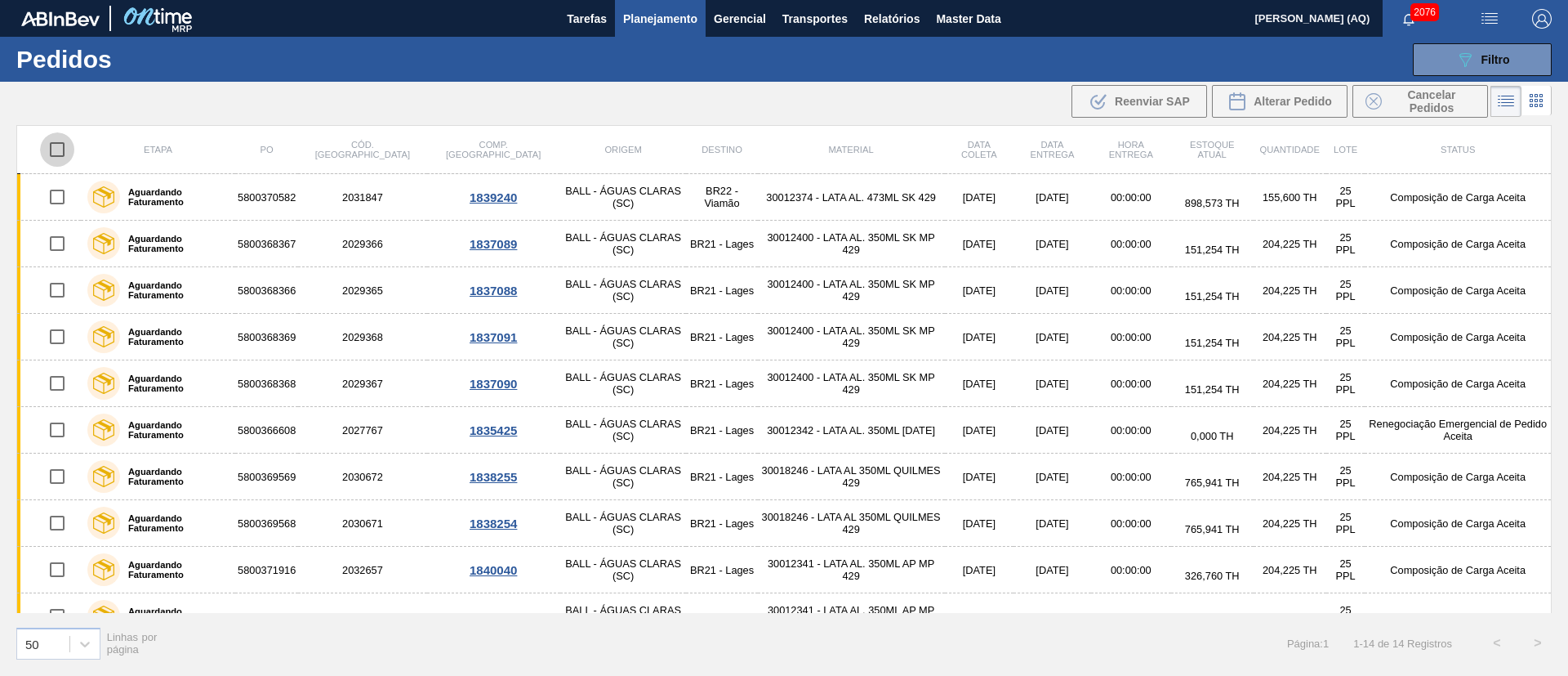
checkbox input "true"
click at [1291, 104] on span "Alterar Pedido" at bounding box center [1292, 101] width 78 height 13
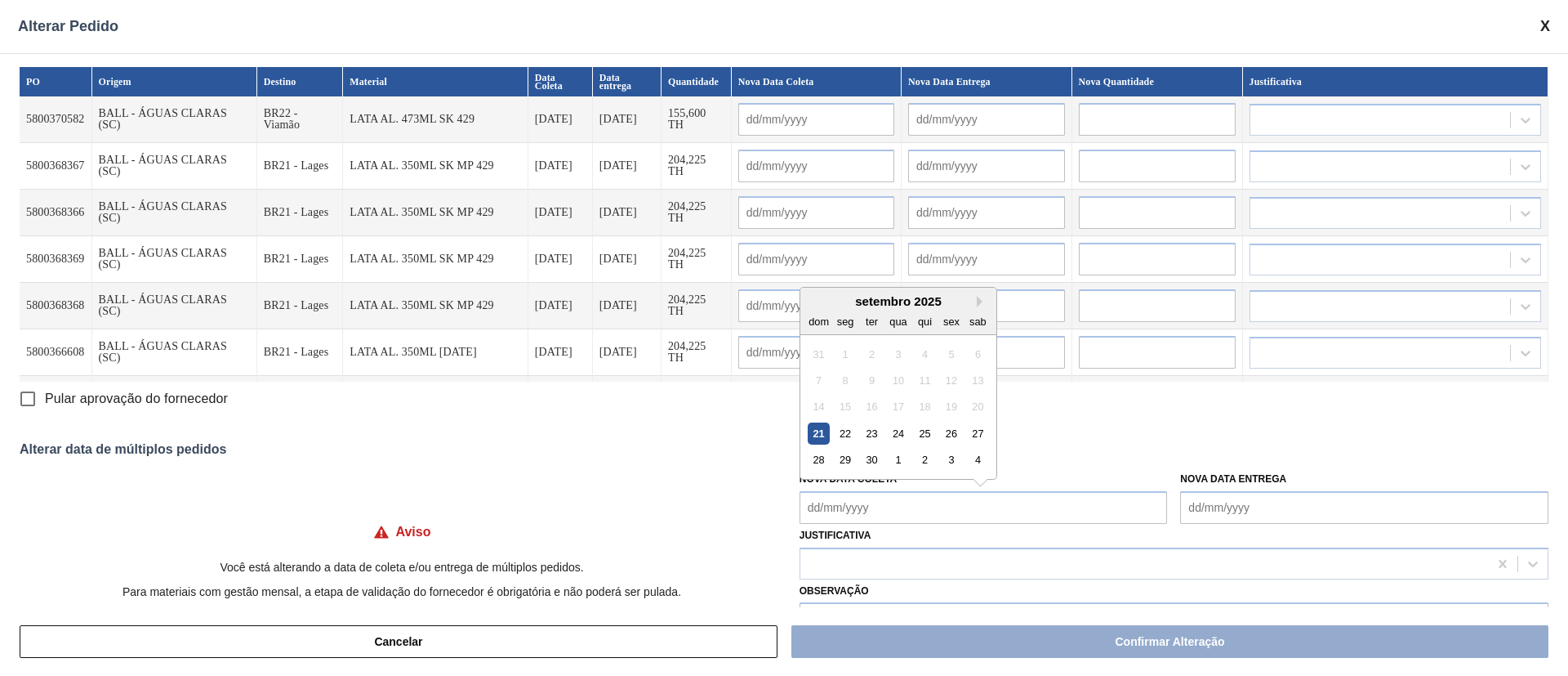
click at [914, 506] on Coleta "Nova Data Coleta" at bounding box center [983, 507] width 368 height 33
click at [818, 434] on div "21" at bounding box center [818, 433] width 22 height 22
type Coleta "[DATE]"
type input "[DATE]"
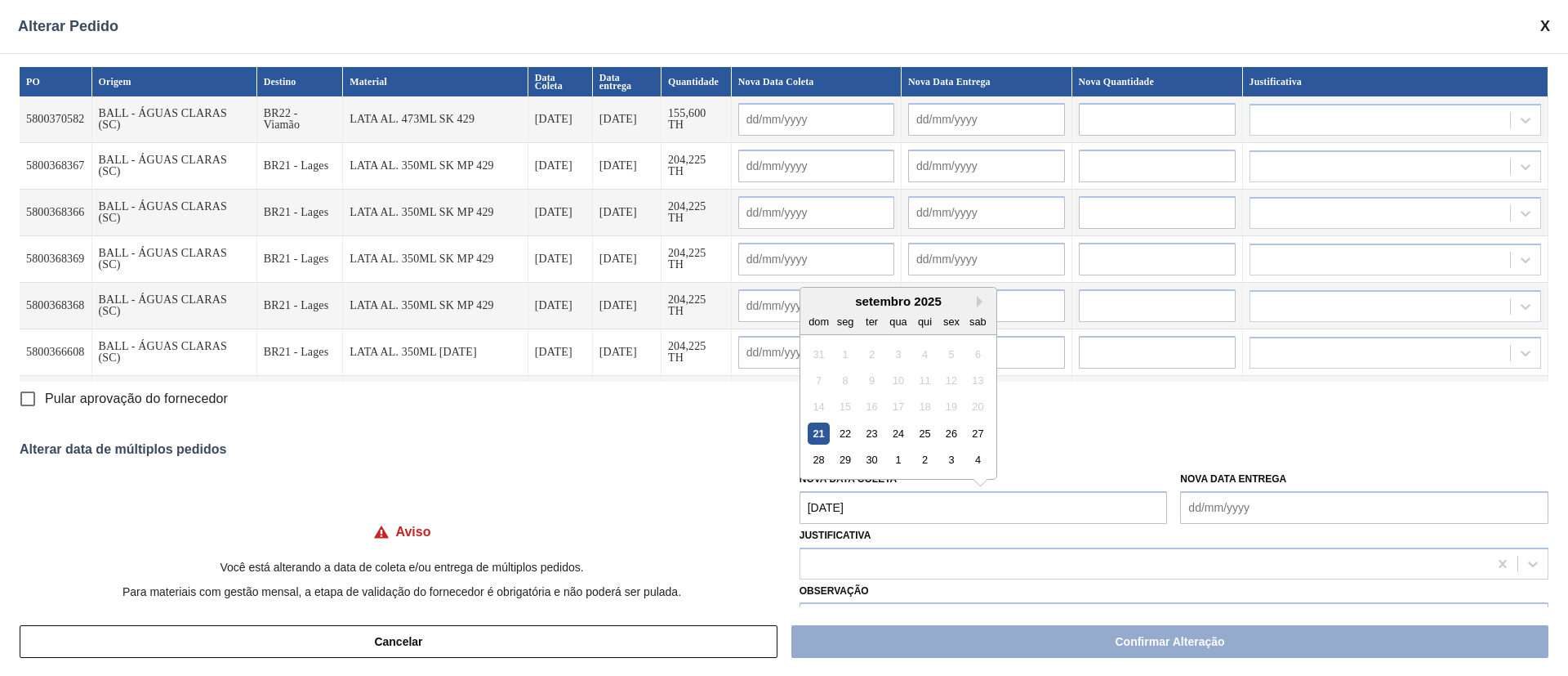
type input "[DATE]"
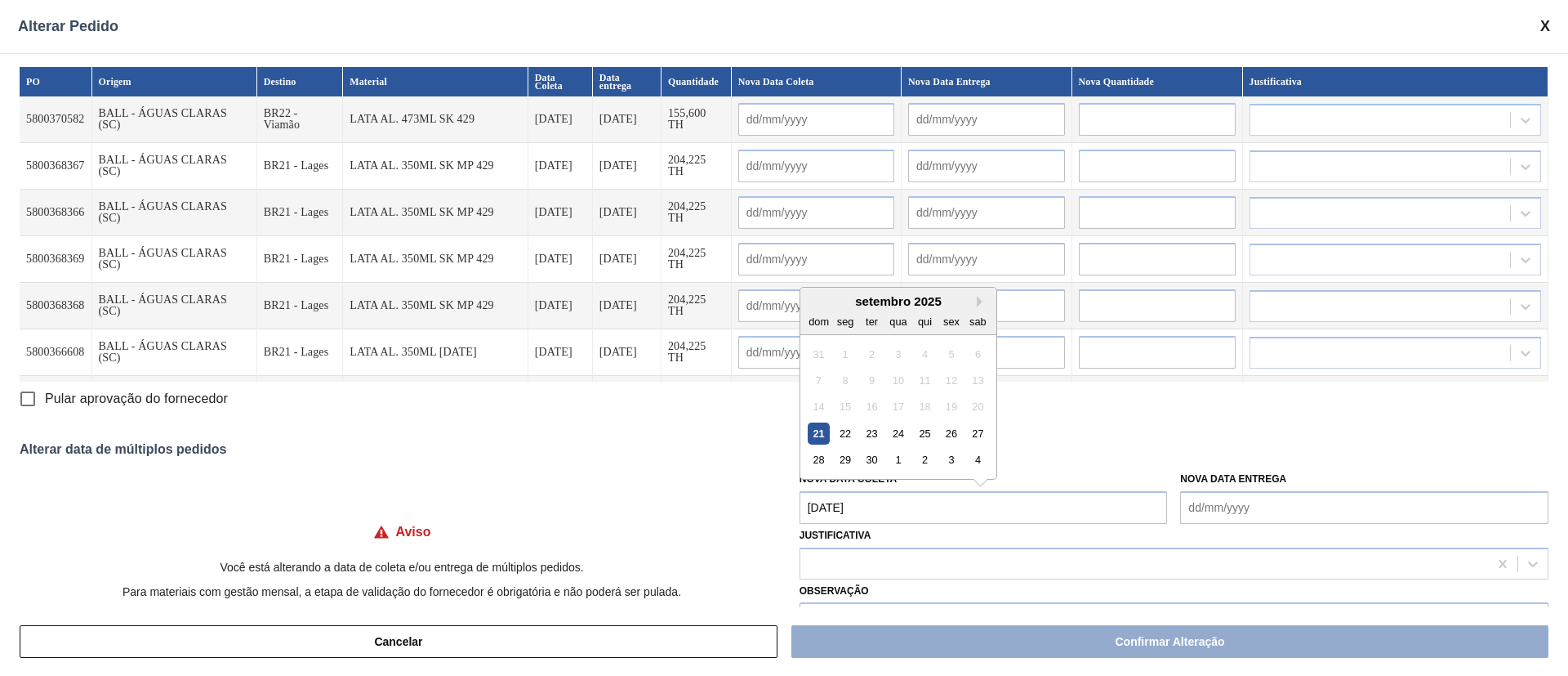
type input "[DATE]"
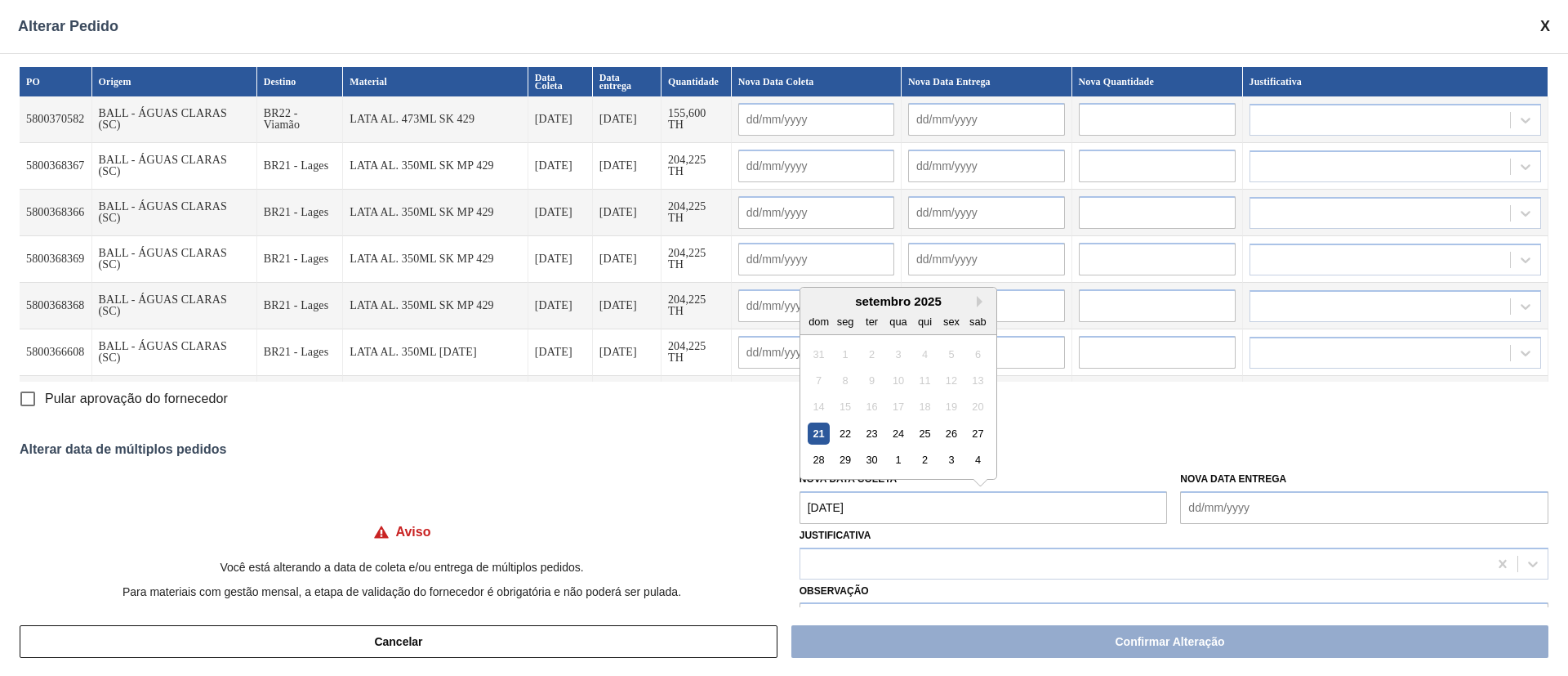
type input "[DATE]"
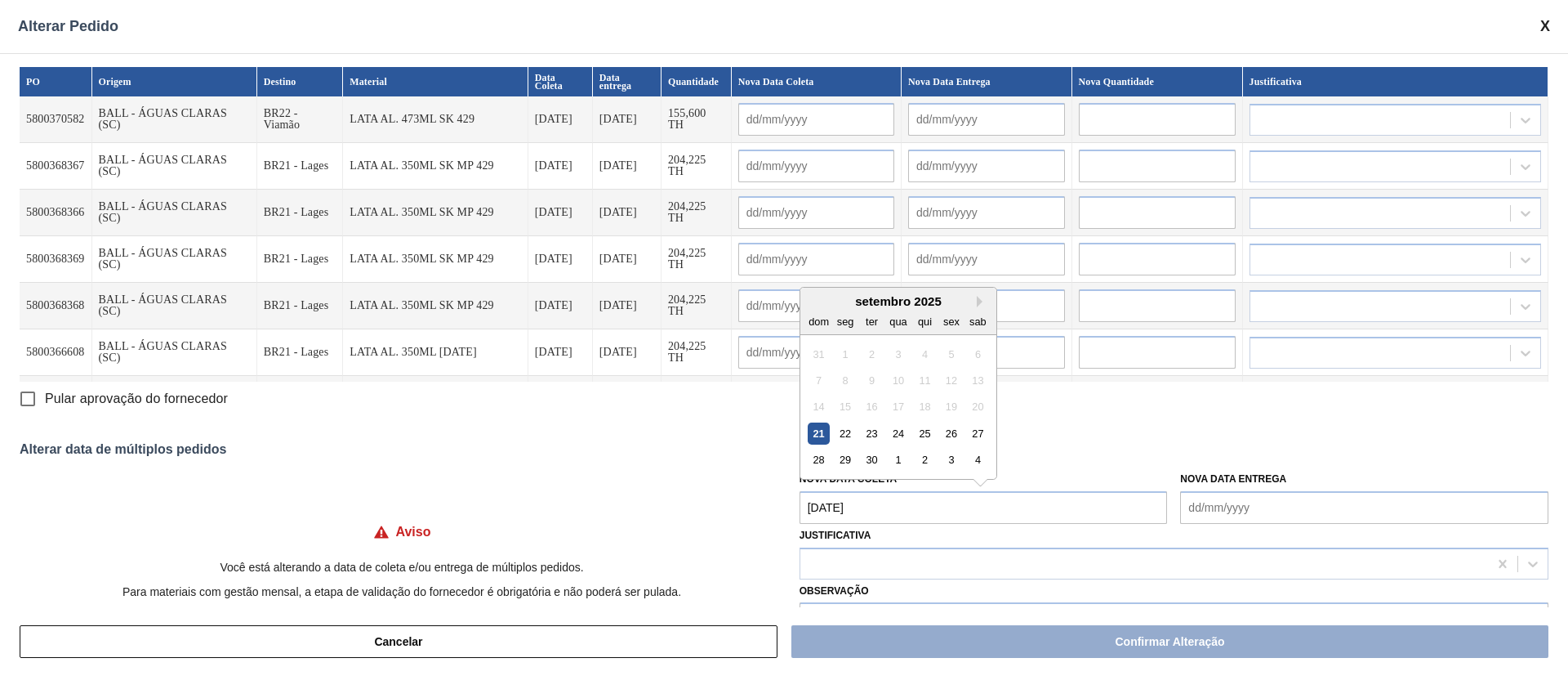
type input "[DATE]"
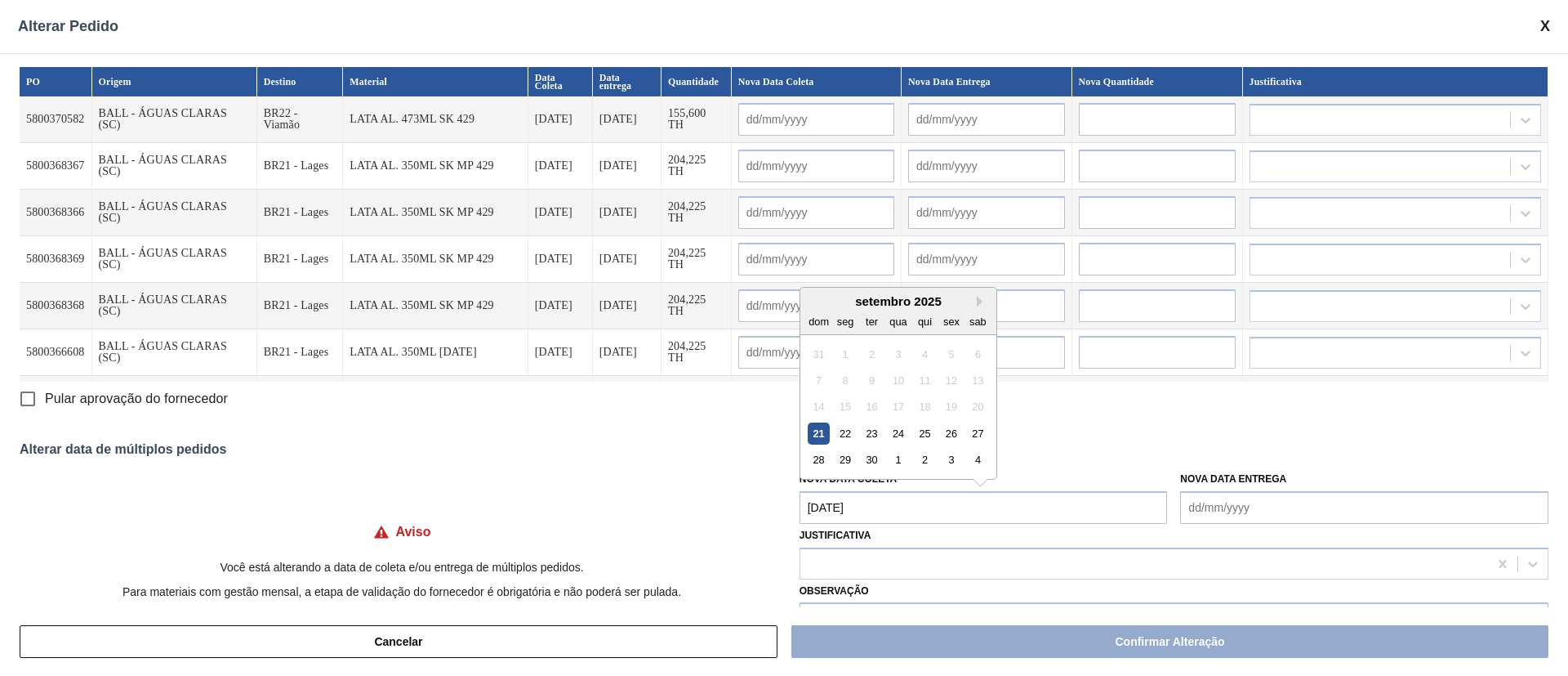
type input "[DATE]"
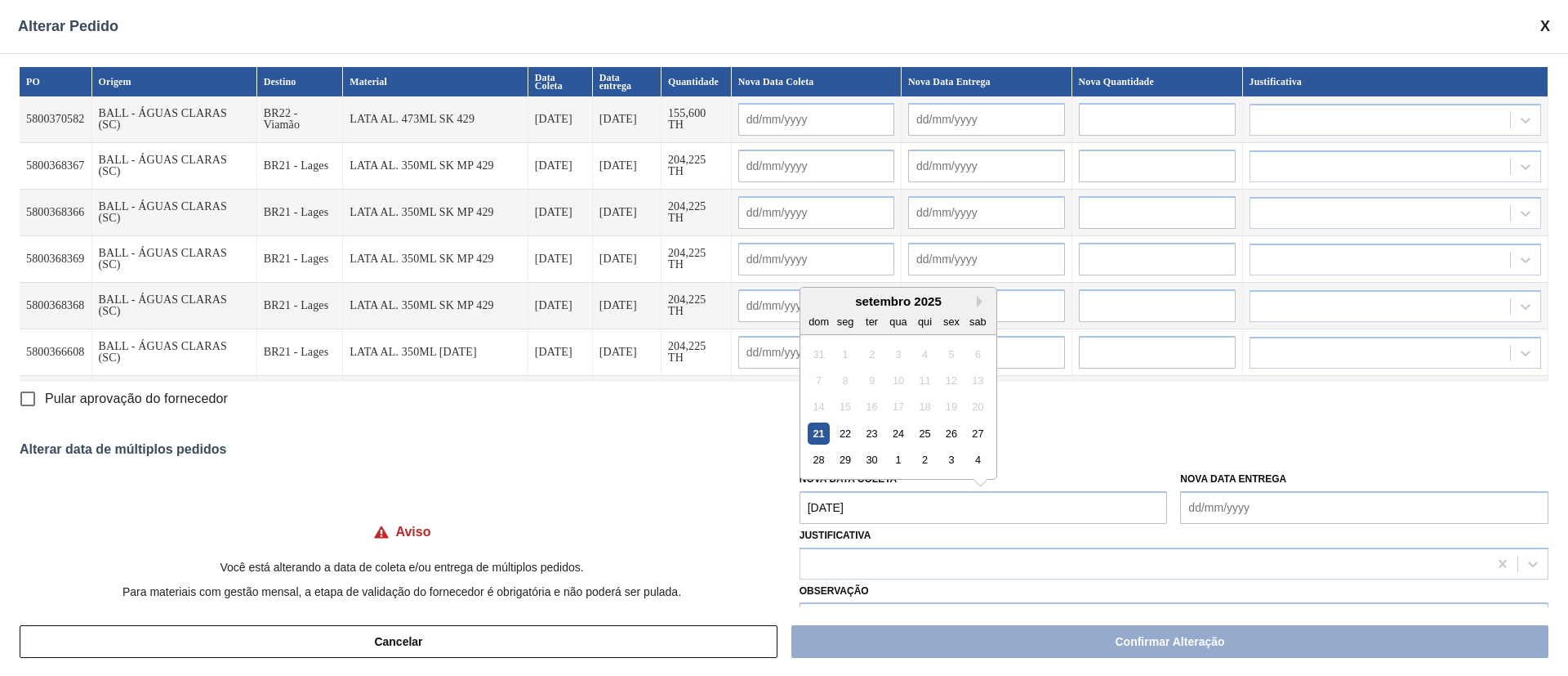
type input "[DATE]"
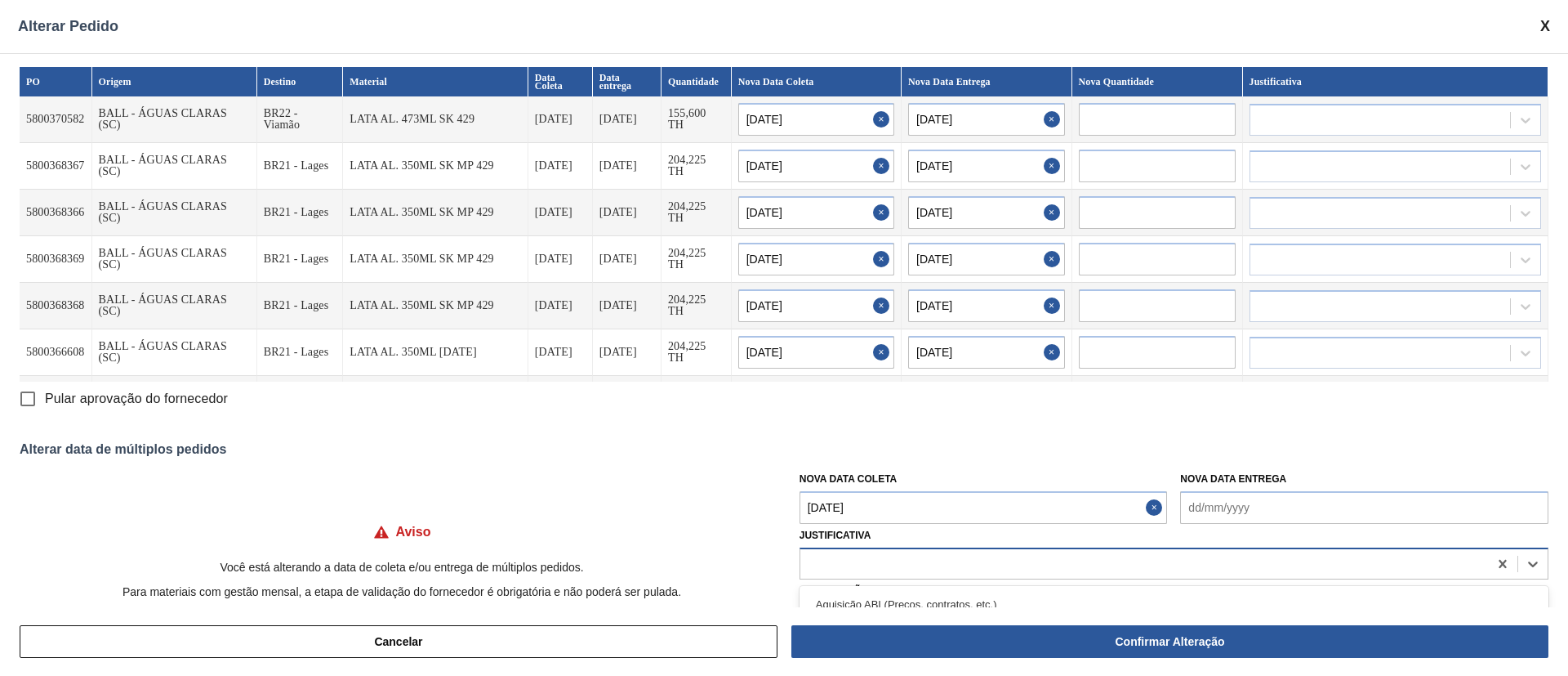
click at [844, 552] on div at bounding box center [1144, 563] width 687 height 23
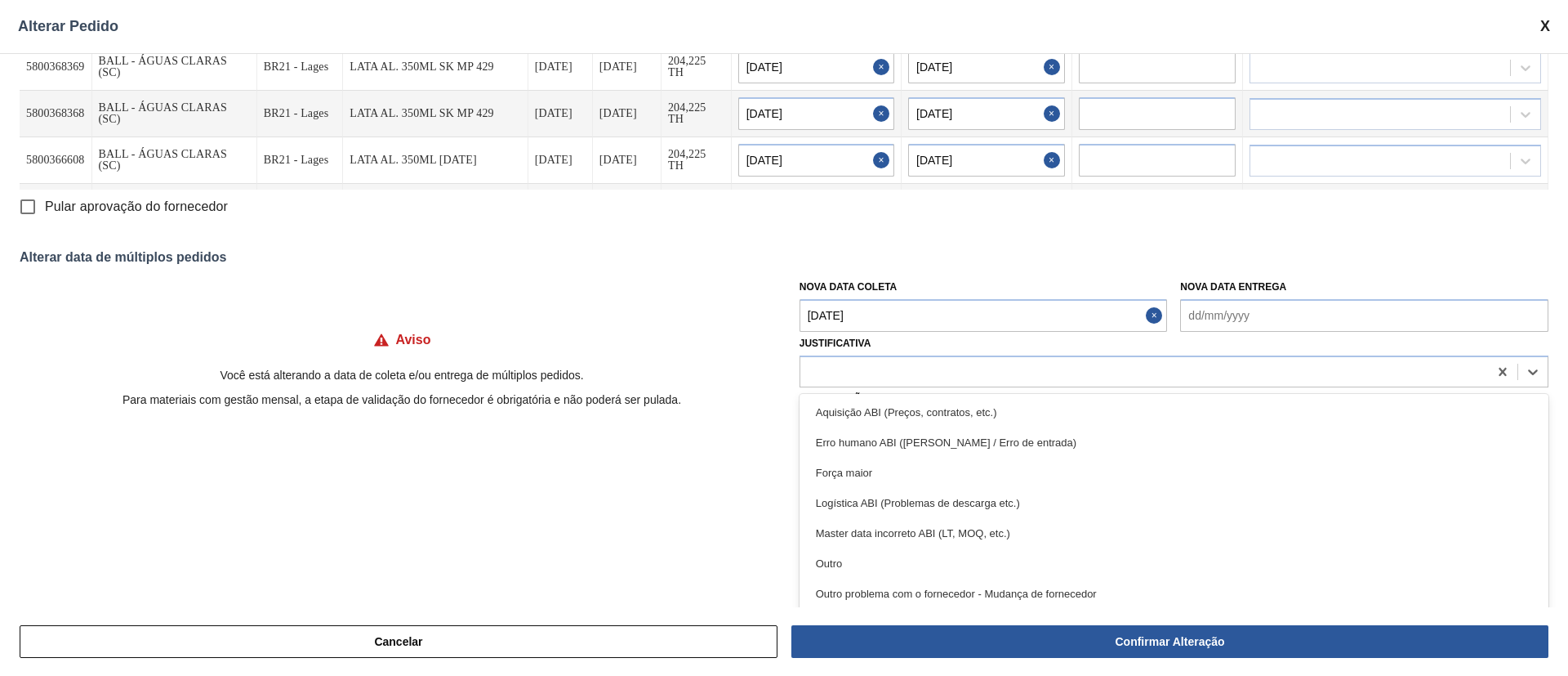
scroll to position [224, 0]
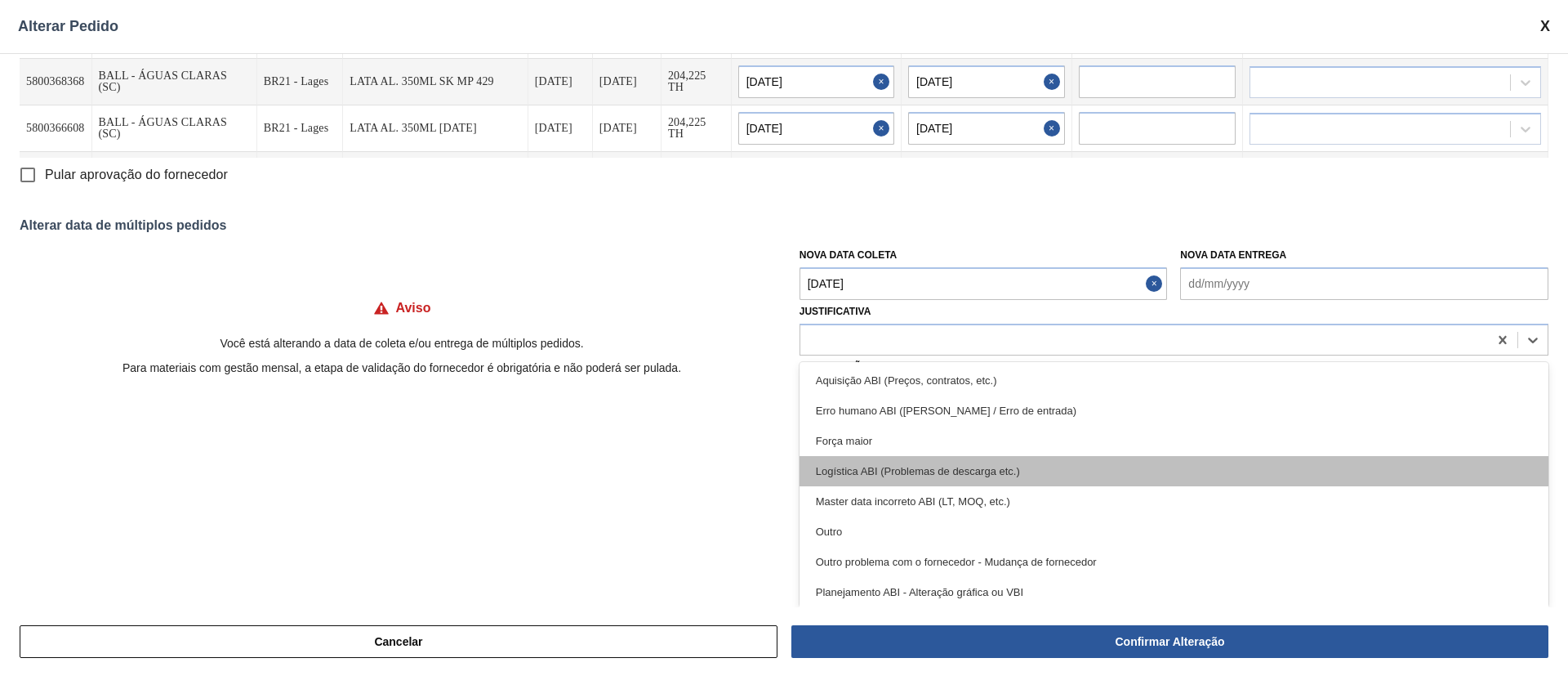
click at [986, 466] on div "Logística ABI (Problemas de descarga etc.)" at bounding box center [1174, 471] width 749 height 30
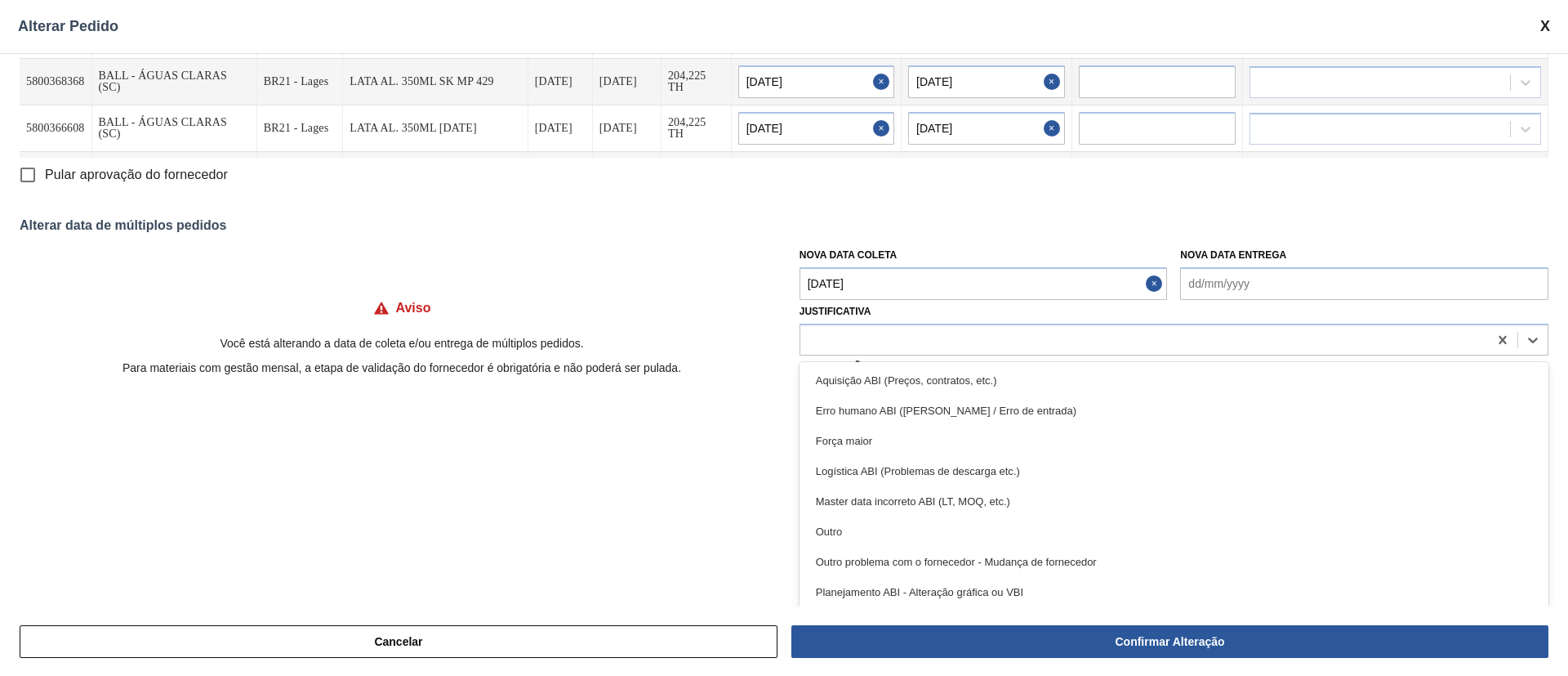
scroll to position [47, 0]
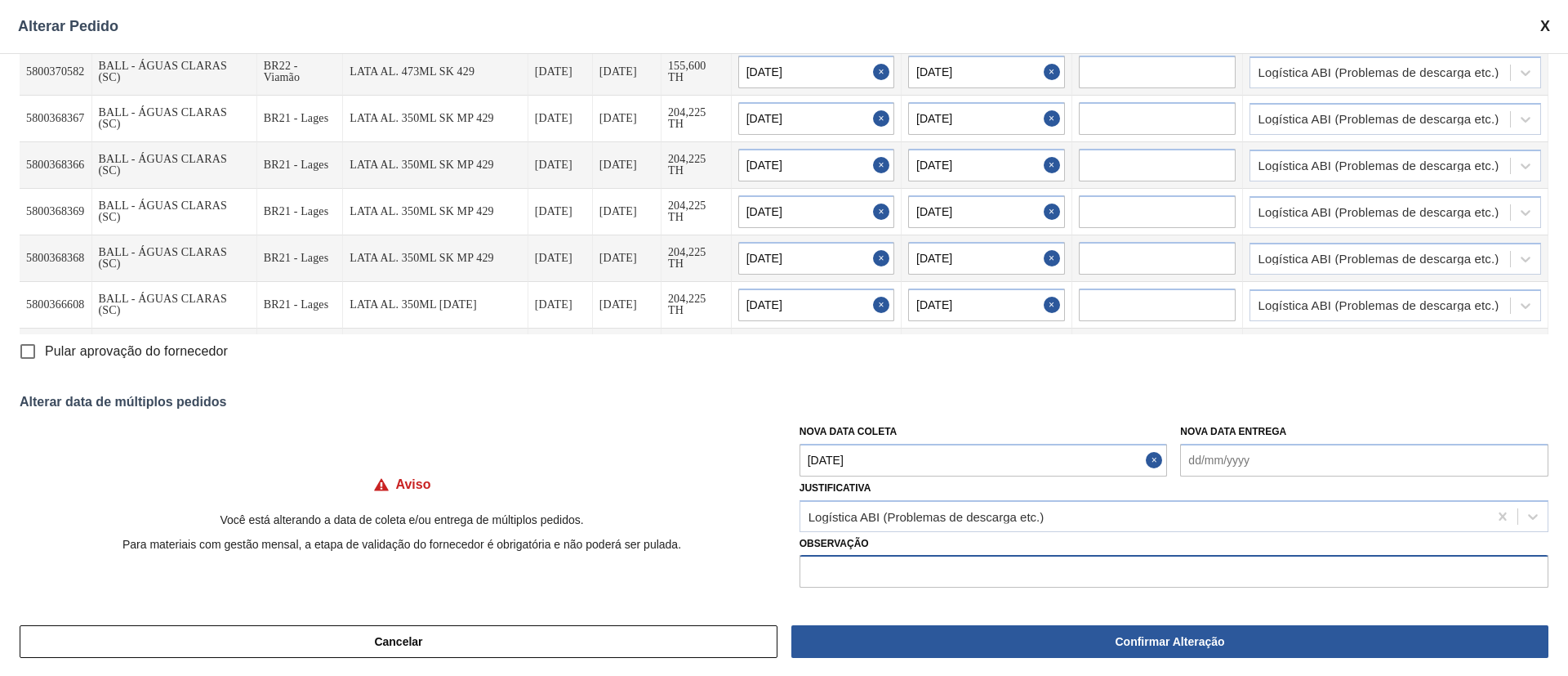
click at [908, 576] on input "text" at bounding box center [1174, 571] width 749 height 33
type input "r"
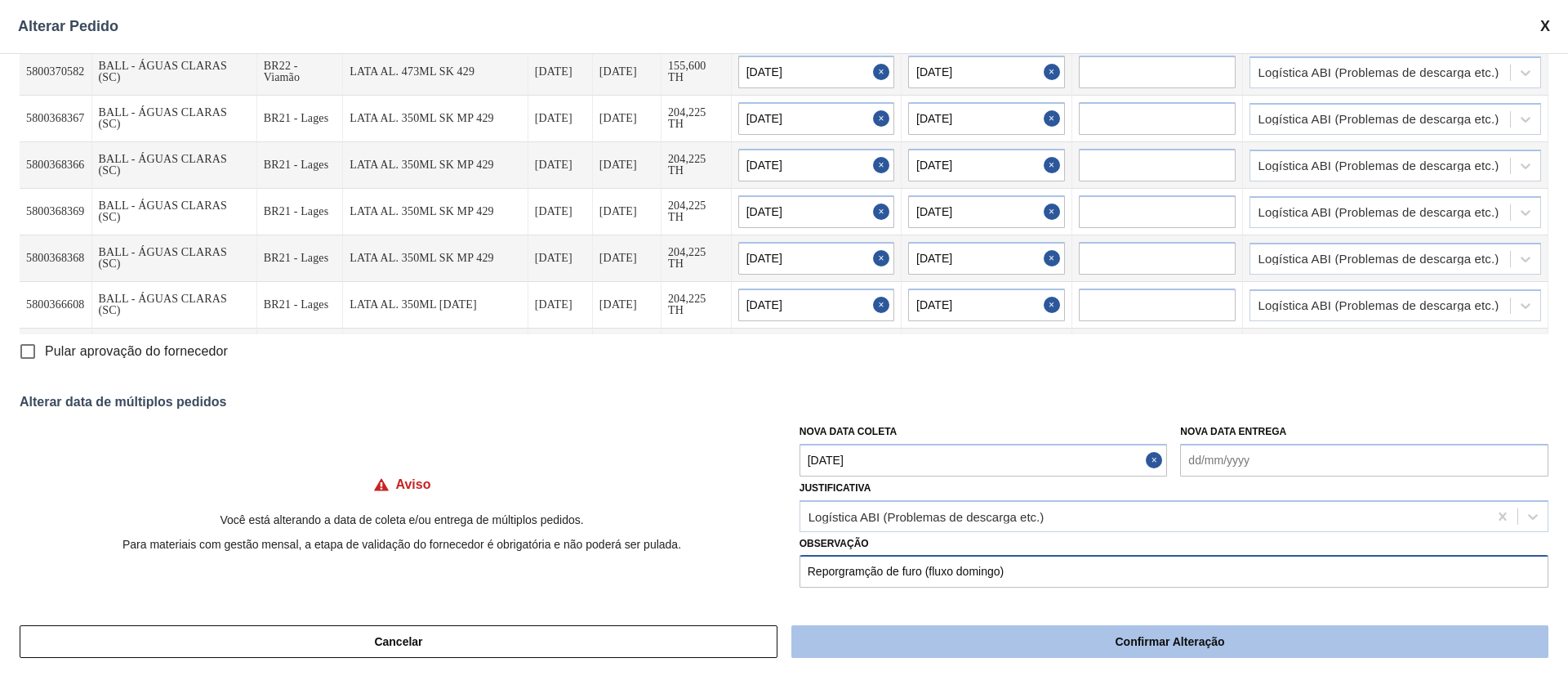
type input "Reporgramção de furo (fluxo domingo)"
click at [995, 641] on button "Confirmar Alteração" at bounding box center [1169, 641] width 757 height 33
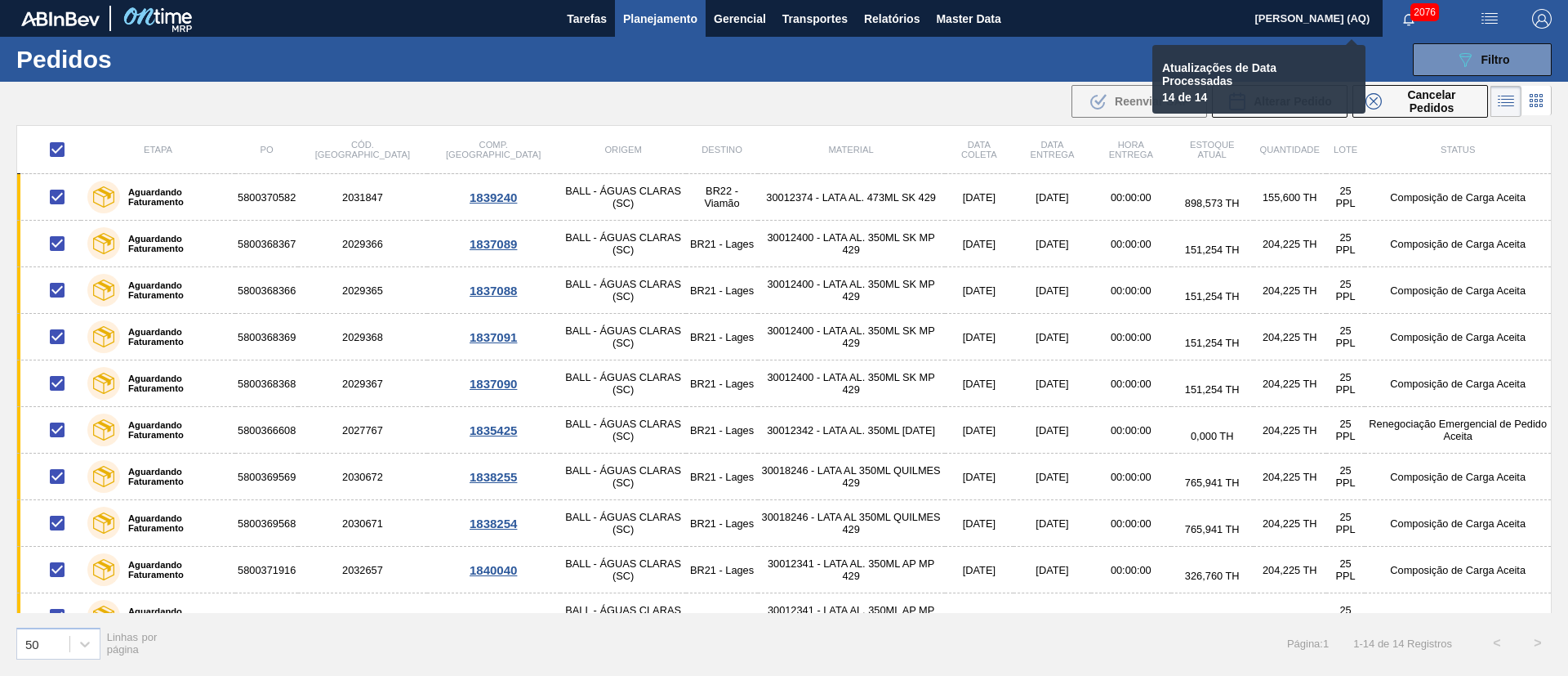
checkbox input "false"
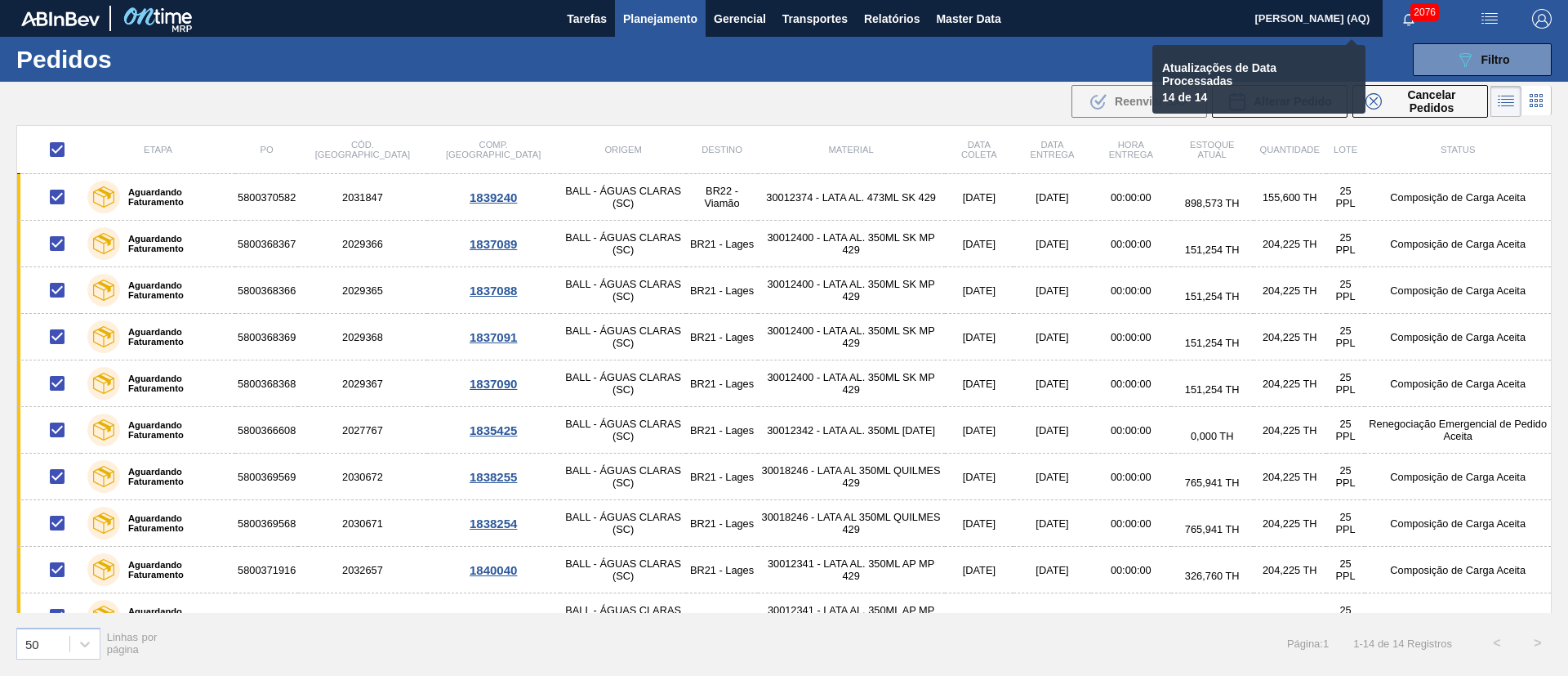
checkbox input "false"
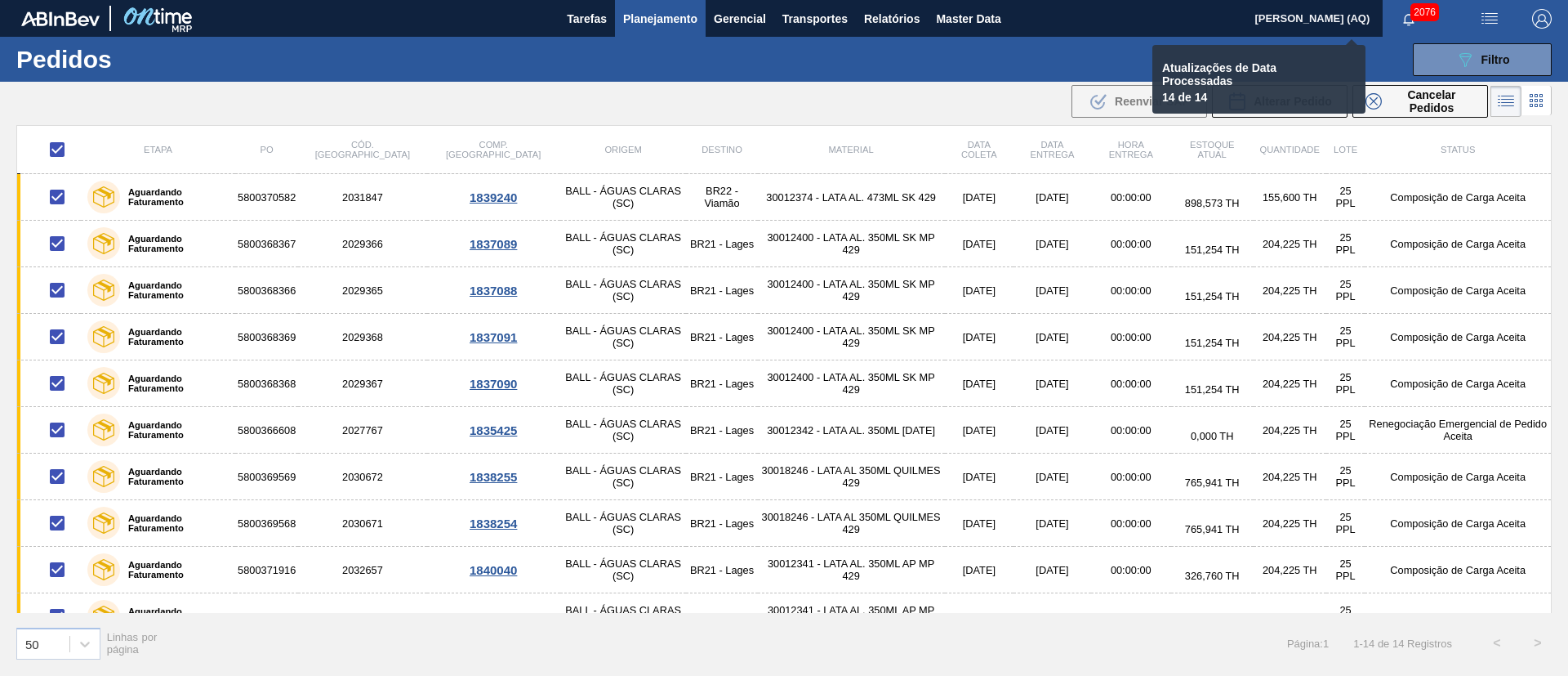
checkbox input "false"
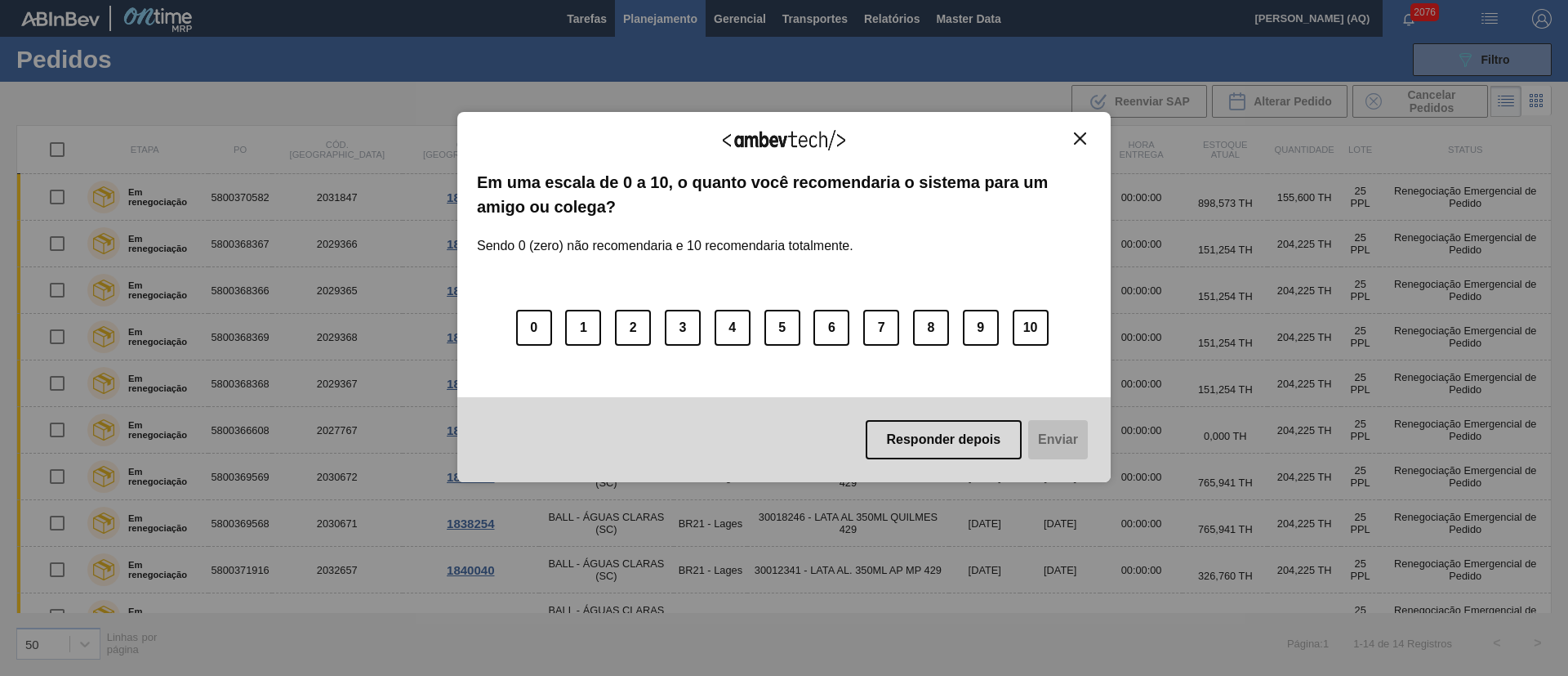
click at [1084, 144] on button "Close" at bounding box center [1079, 138] width 22 height 14
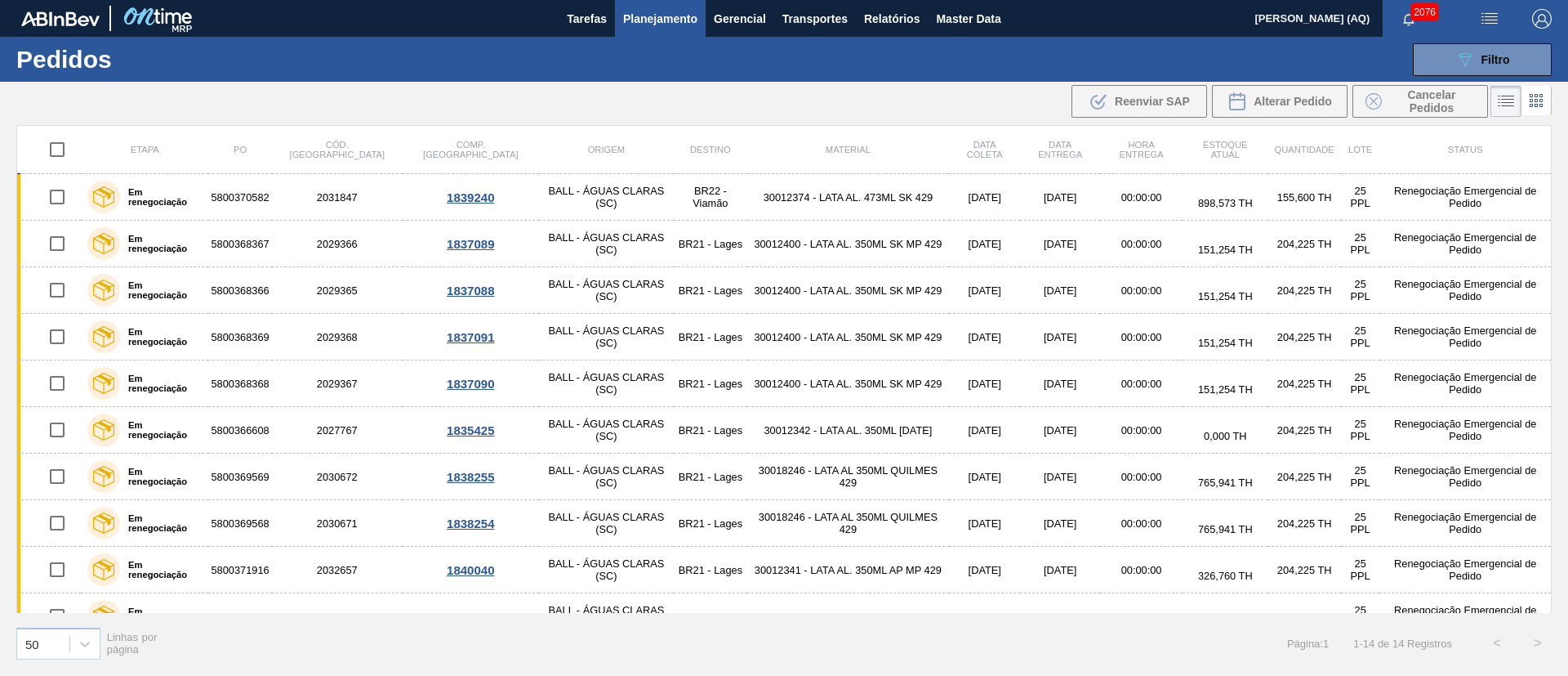
click at [853, 86] on div ".b{fill:var(--color-action-default)} Reenviar SAP Alterar Pedido Cancelar Pedid…" at bounding box center [784, 101] width 1568 height 39
